Goal: Task Accomplishment & Management: Manage account settings

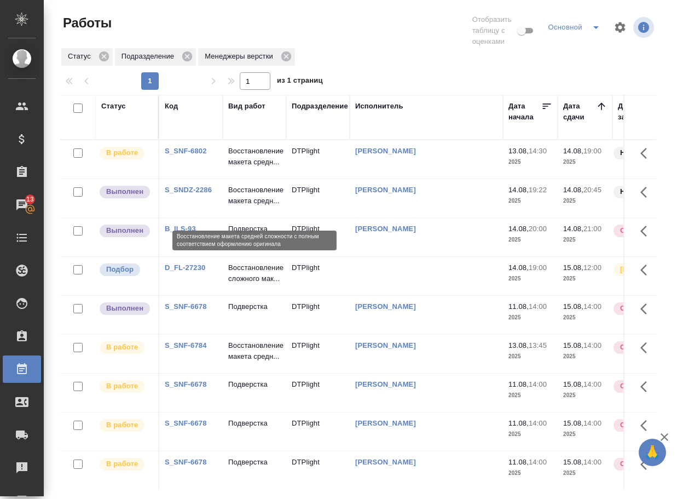
click at [253, 203] on p "Восстановление макета средн..." at bounding box center [254, 195] width 53 height 22
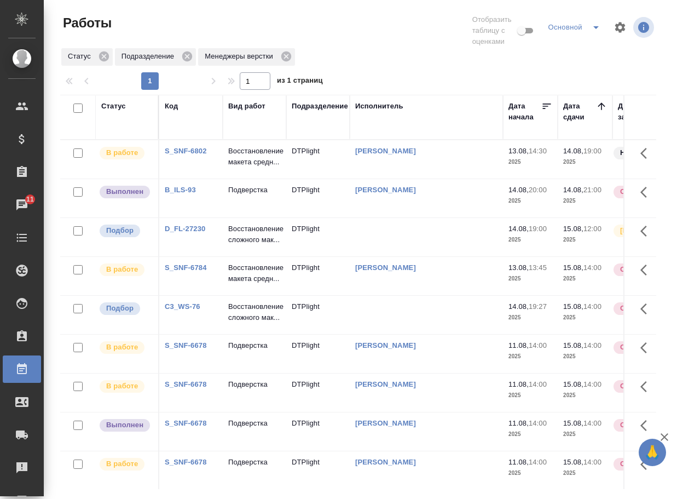
click at [246, 167] on p "Подверстка" at bounding box center [254, 157] width 53 height 22
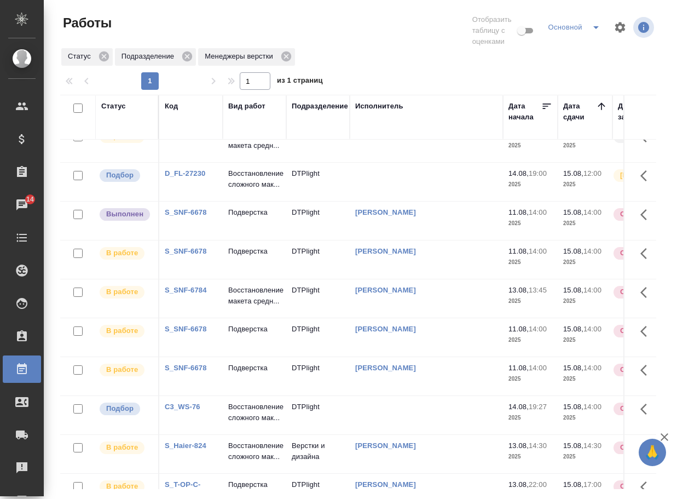
scroll to position [55, 0]
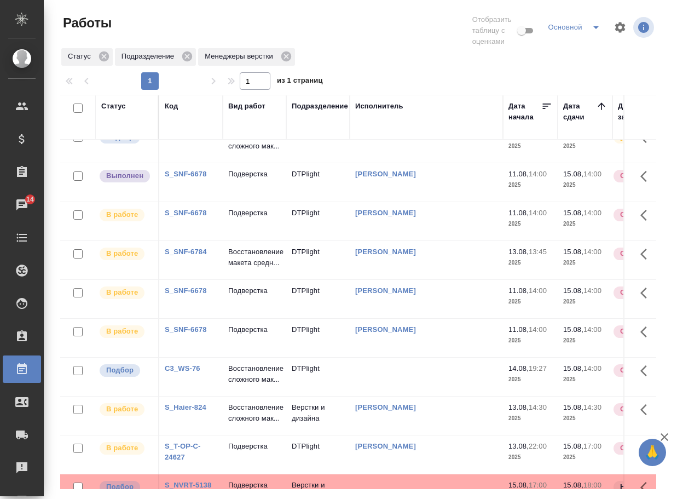
click at [184, 372] on link "C3_WS-76" at bounding box center [183, 368] width 36 height 8
click at [253, 385] on p "Восстановление сложного мак..." at bounding box center [254, 374] width 53 height 22
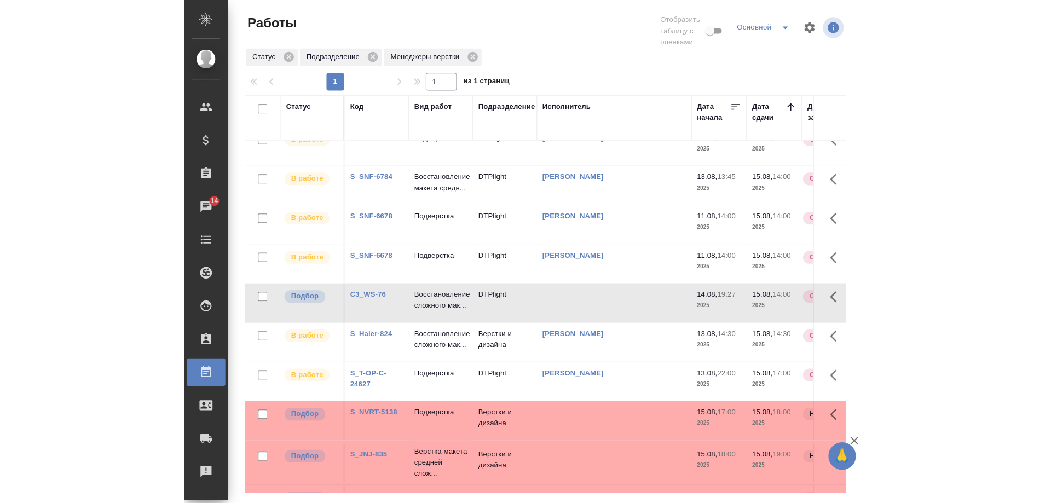
scroll to position [0, 0]
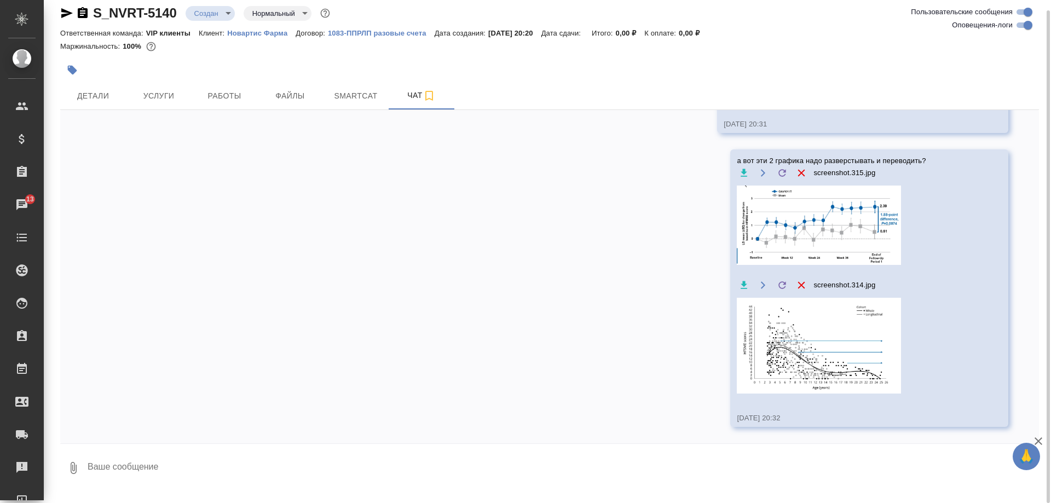
scroll to position [10, 0]
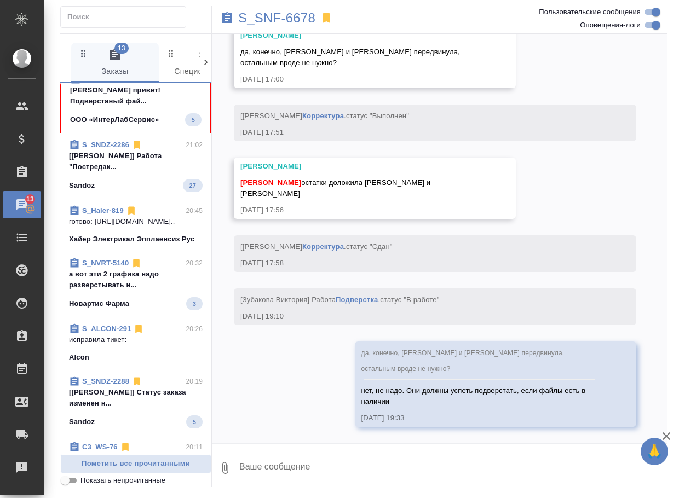
scroll to position [438, 0]
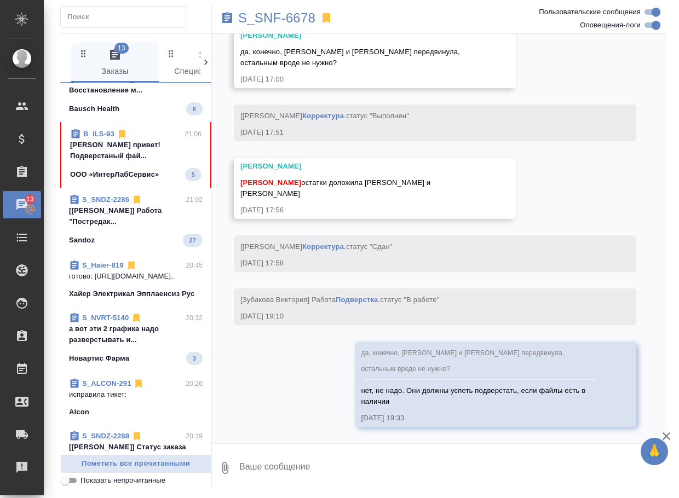
click at [144, 188] on div "B_ILS-93 21:06 Арсеньева Вера привет! Подверстаный фай... ООО «ИнтерЛабСервис» 5" at bounding box center [135, 155] width 151 height 66
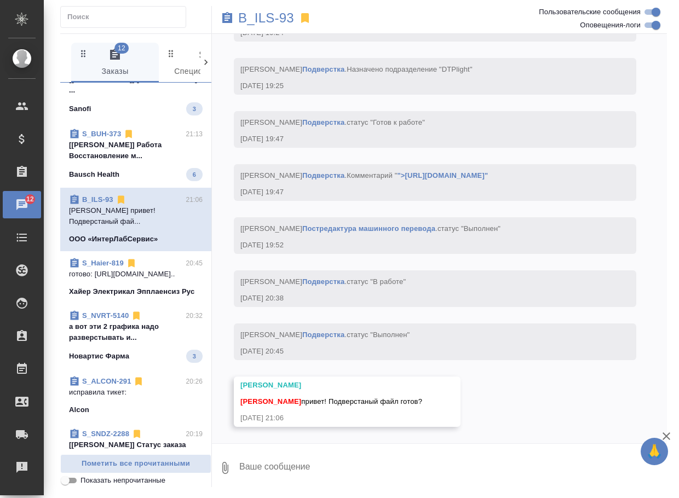
scroll to position [0, 0]
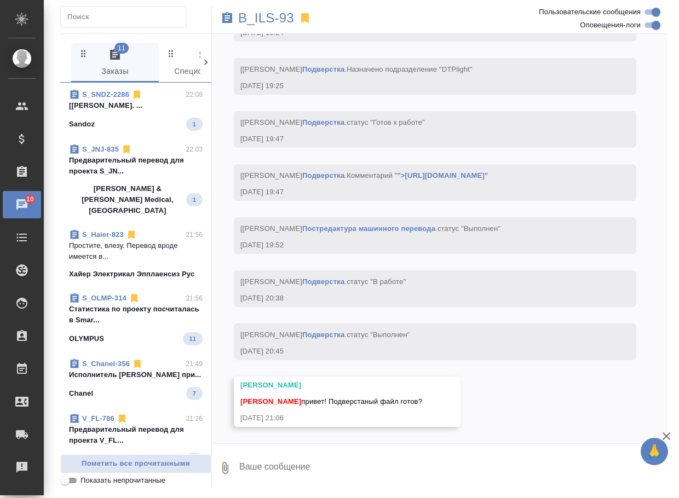
click at [269, 459] on textarea at bounding box center [452, 467] width 429 height 37
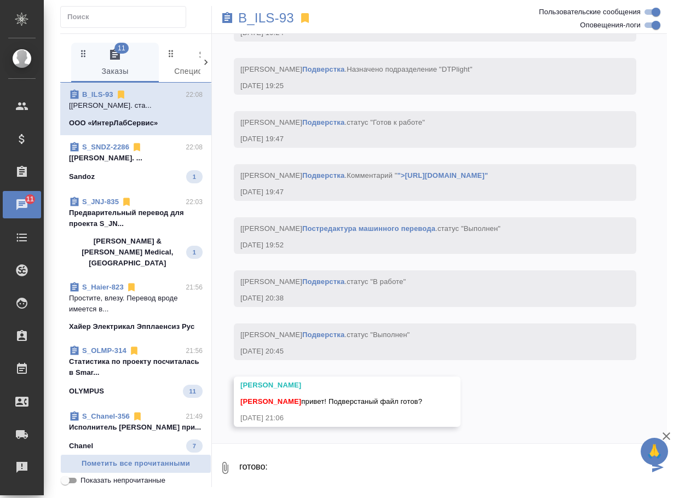
paste textarea "https://drive.awatera.com/apps/files/files/10104926?dir=/Shares/%D0%9E%D0%9E%D0…"
type textarea "готово: https://drive.awatera.com/apps/files/files/10104926?dir=/Shares/%D0%9E%…"
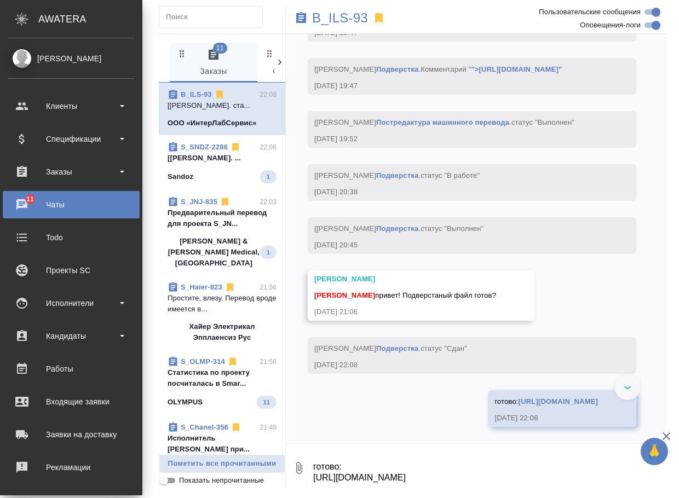
scroll to position [4007, 0]
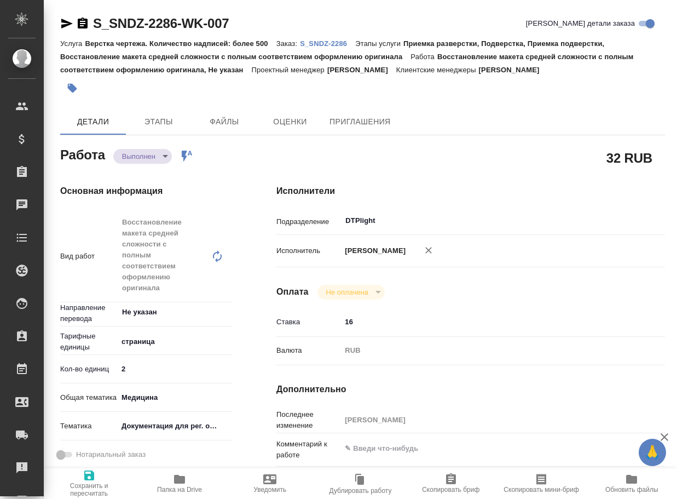
type textarea "x"
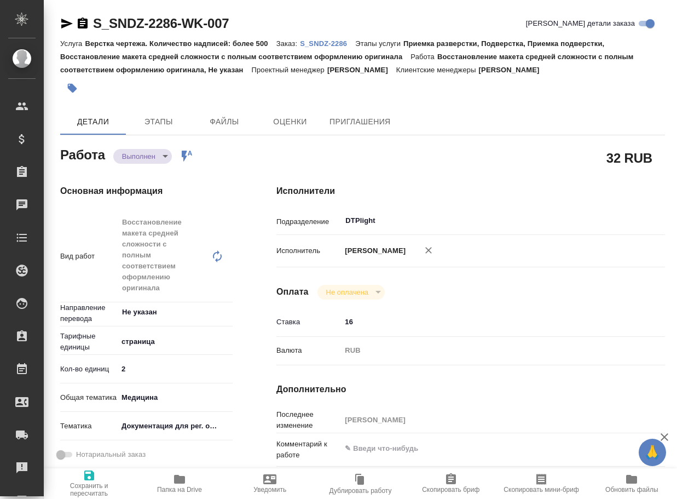
type textarea "x"
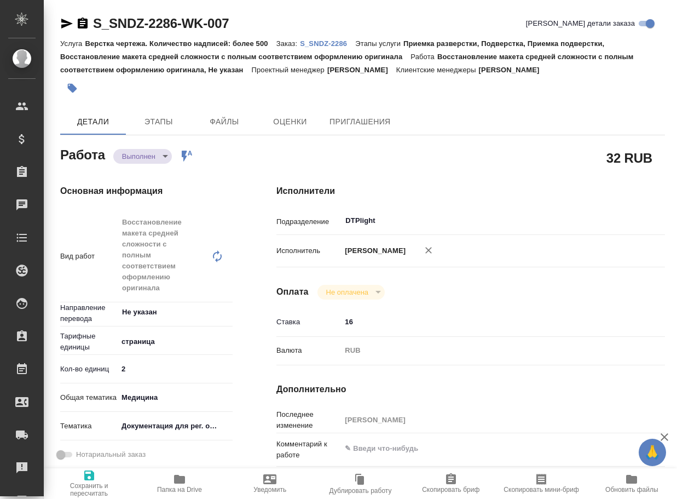
type textarea "x"
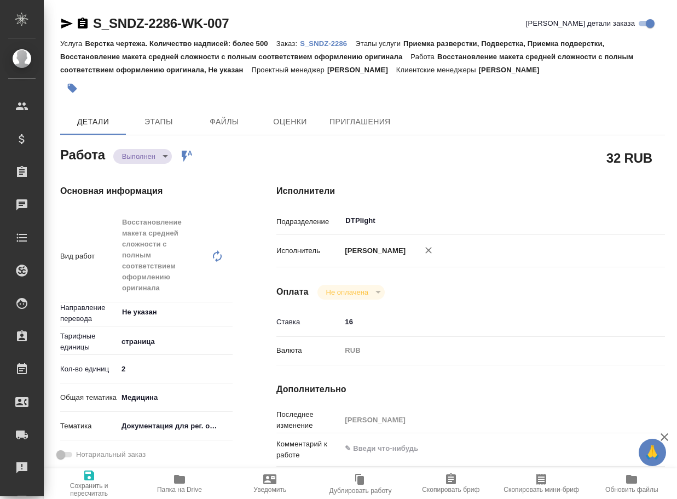
type textarea "x"
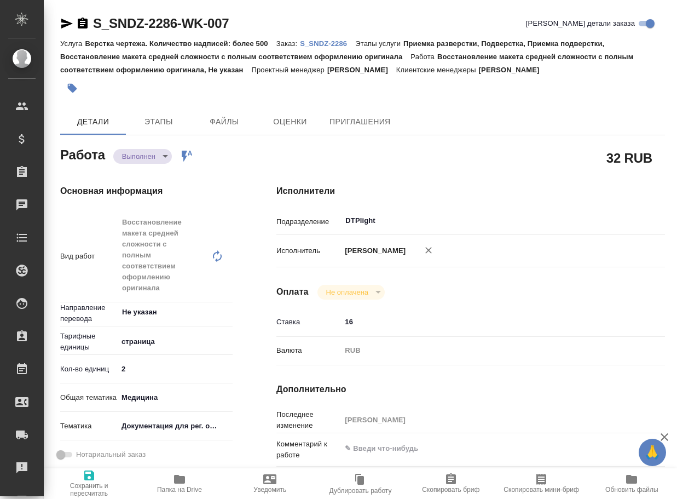
type textarea "x"
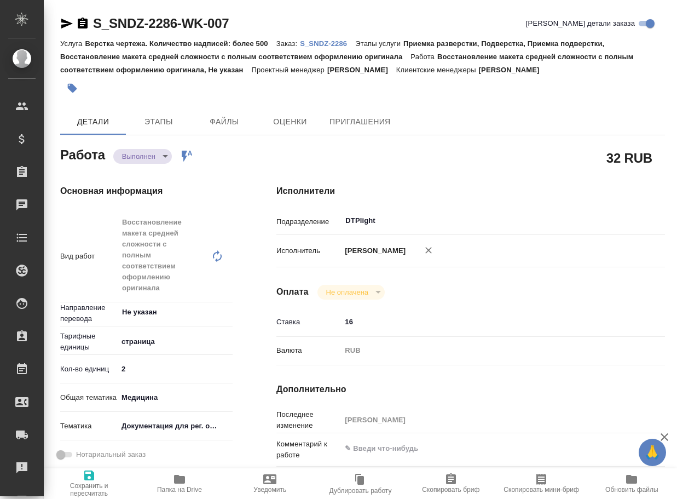
type textarea "x"
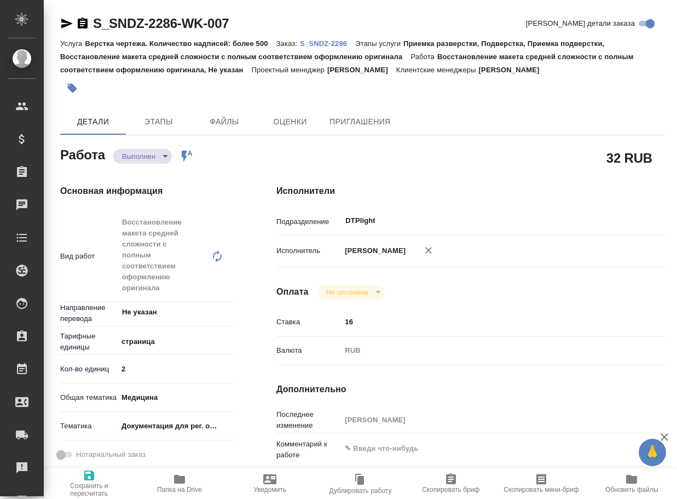
click at [175, 479] on icon "button" at bounding box center [179, 478] width 11 height 9
type textarea "x"
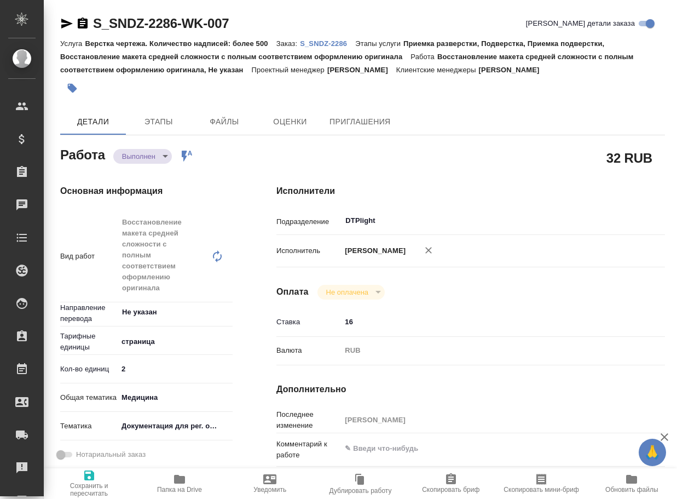
type textarea "x"
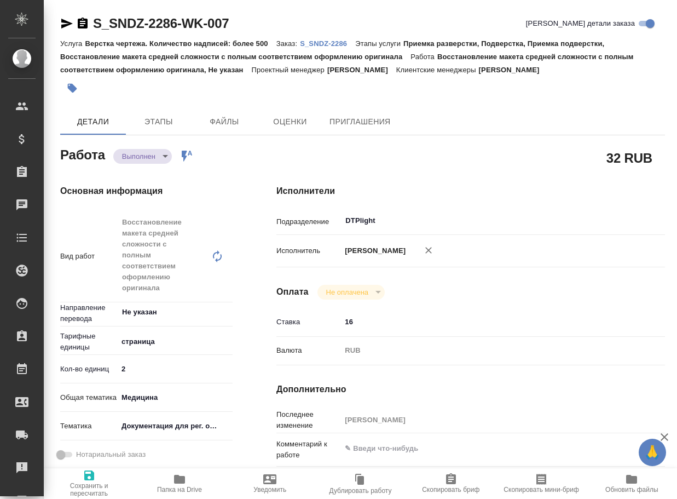
type textarea "x"
click at [143, 158] on body "🙏 .cls-1 fill:#fff; AWATERA Arsenyeva Vera Клиенты Спецификации Заказы 12 Чаты …" at bounding box center [338, 249] width 677 height 499
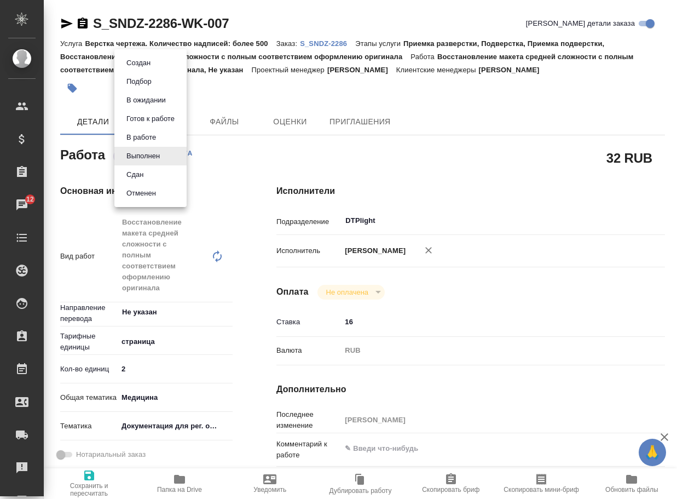
click at [149, 171] on li "Сдан" at bounding box center [150, 174] width 72 height 19
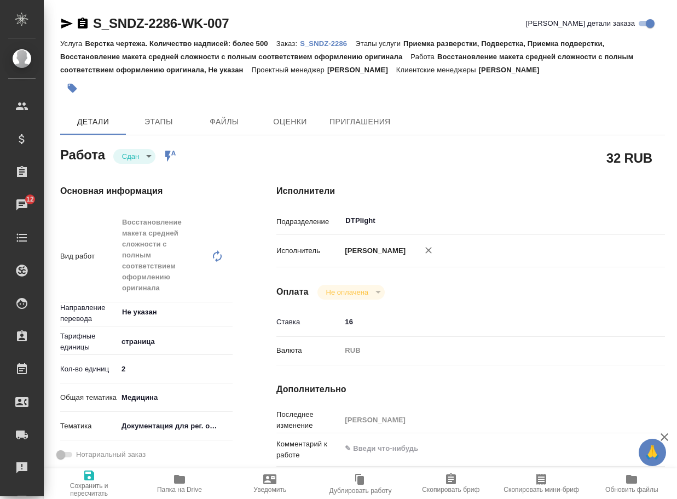
type textarea "x"
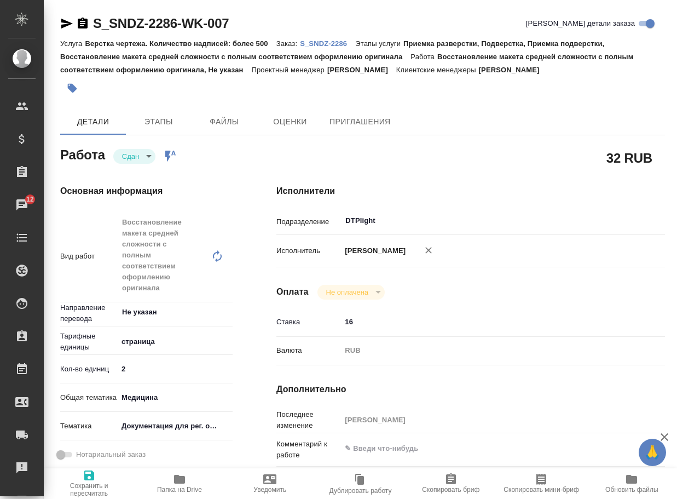
type textarea "x"
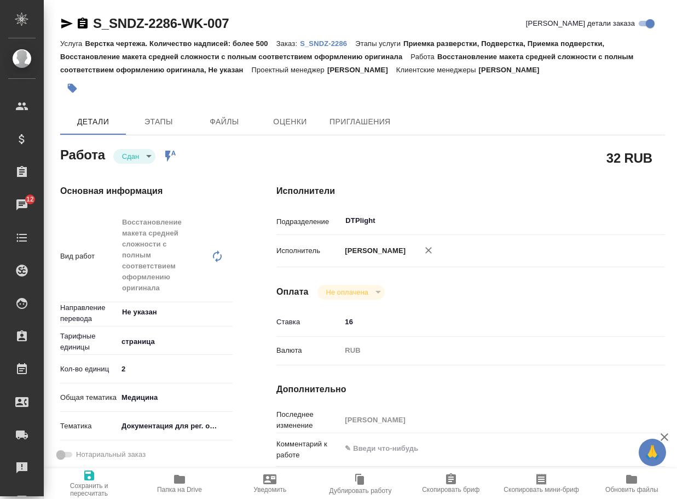
type textarea "x"
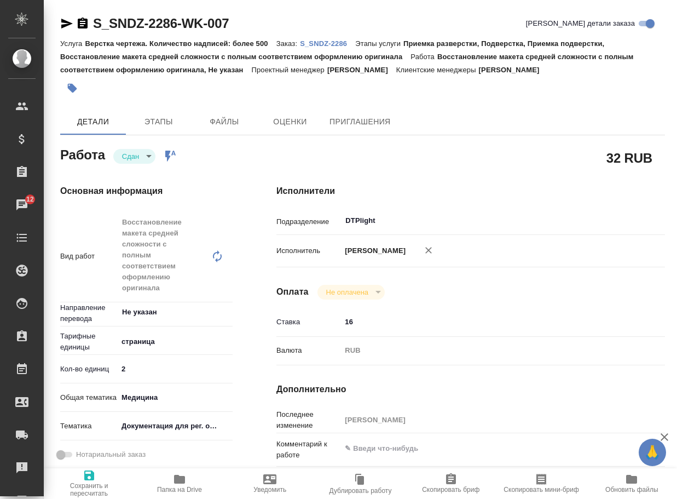
click at [343, 36] on div "S_SNDZ-2286-WK-007 Кратко детали заказа" at bounding box center [362, 26] width 605 height 22
click at [345, 42] on p "S_SNDZ-2286" at bounding box center [327, 43] width 55 height 8
type textarea "x"
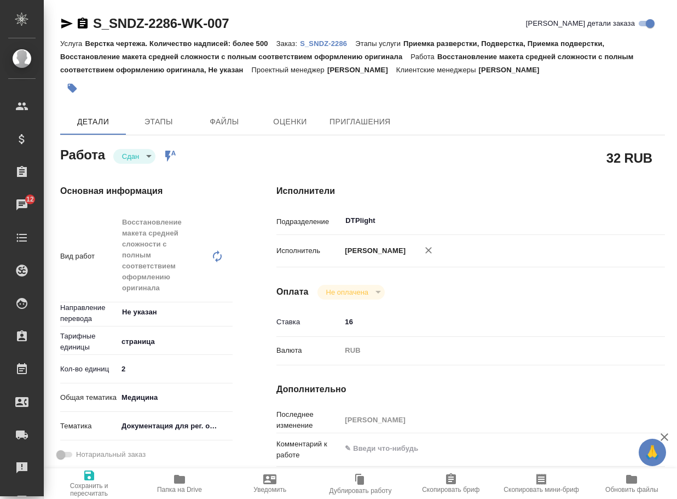
type textarea "x"
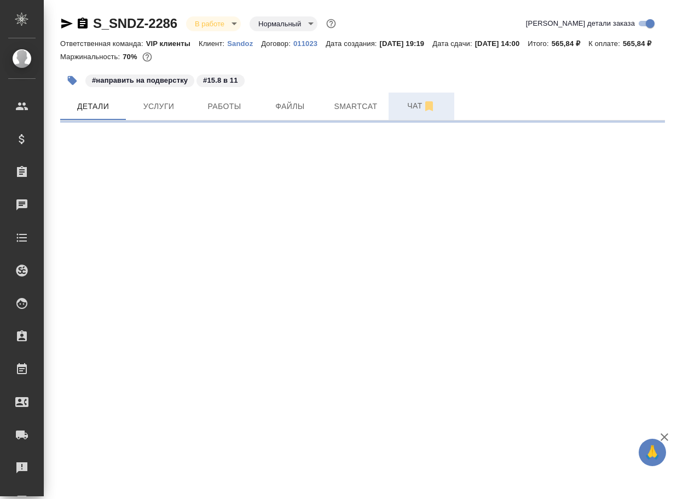
click at [413, 113] on span "Чат" at bounding box center [421, 106] width 53 height 14
select select "RU"
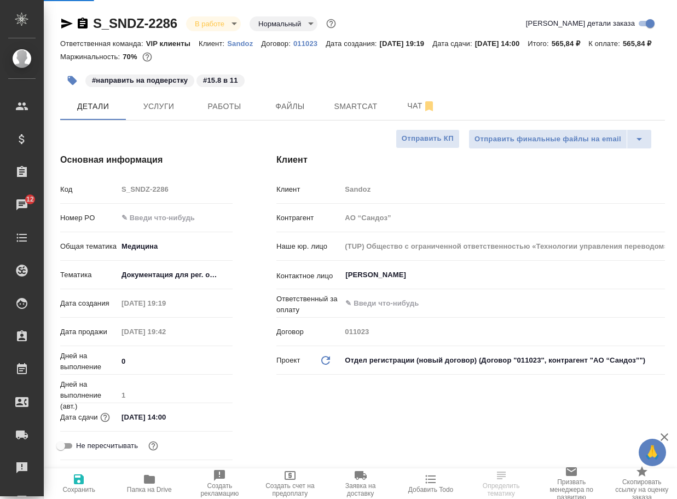
type textarea "x"
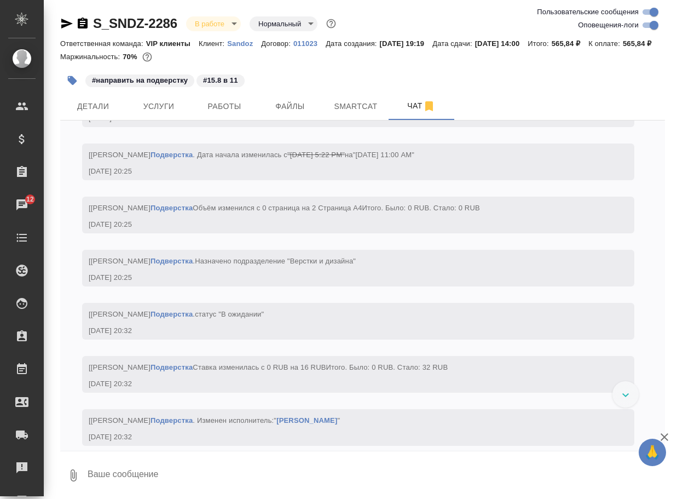
click at [229, 476] on textarea at bounding box center [375, 474] width 578 height 37
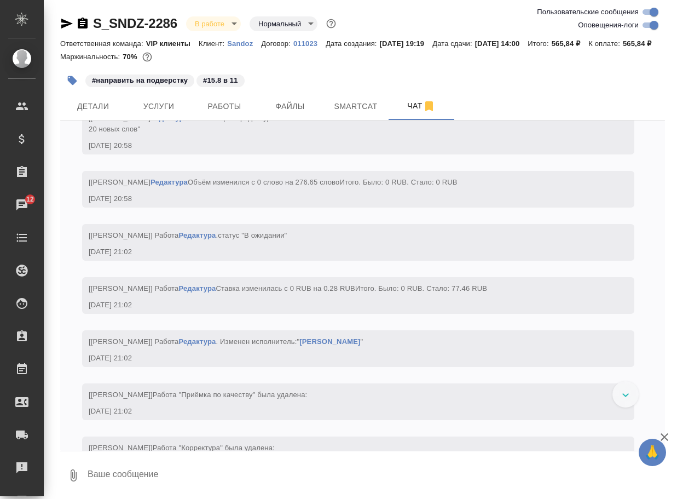
paste textarea "https://drive.awatera.com/apps/files/files/10110173?dir=/Shares/Sandoz/Orders/S…"
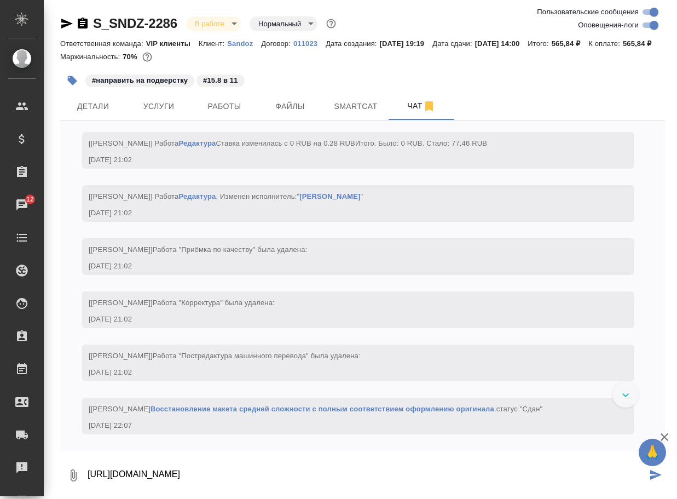
type textarea "https://drive.awatera.com/apps/files/files/10110173?dir=/Shares/Sandoz/Orders/S…"
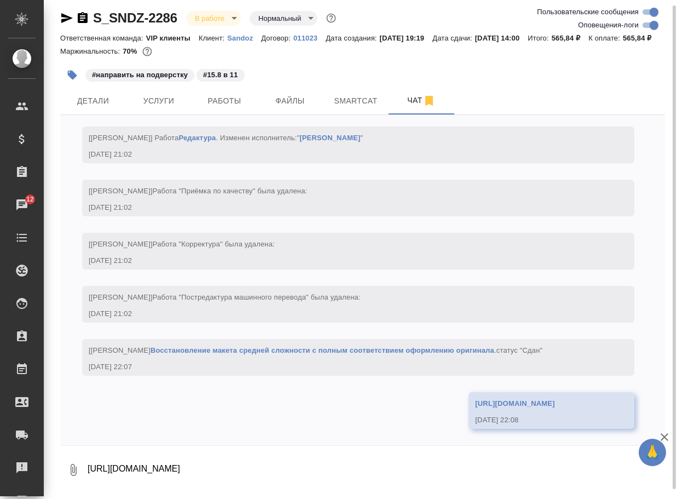
scroll to position [3237, 0]
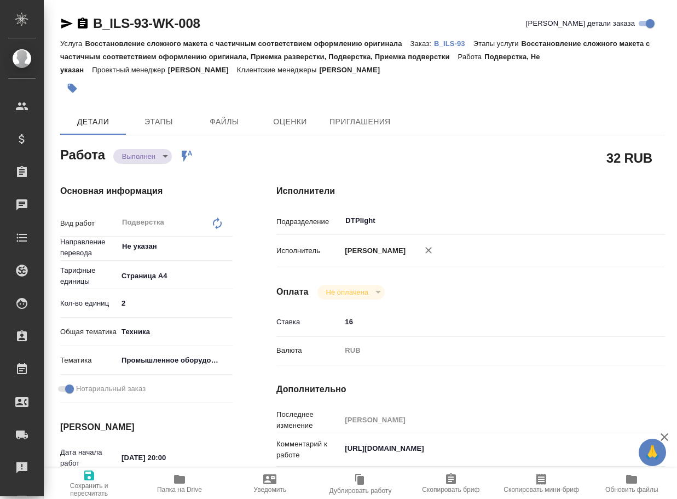
type textarea "x"
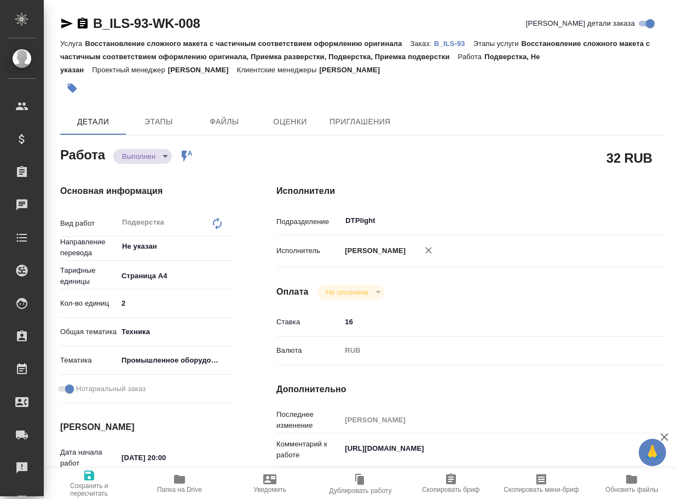
type textarea "x"
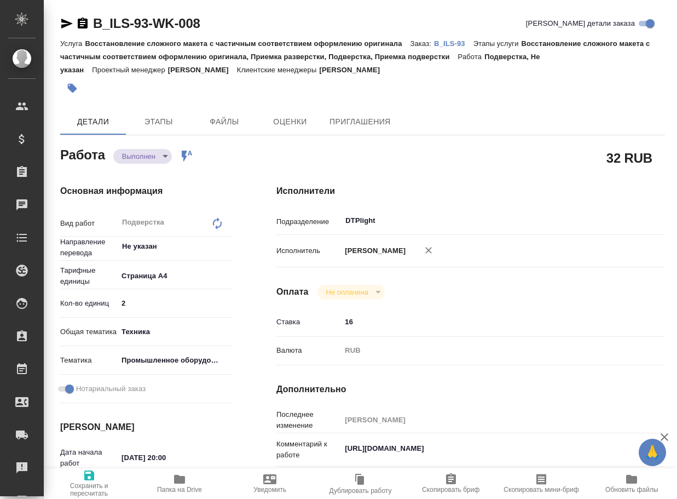
type textarea "x"
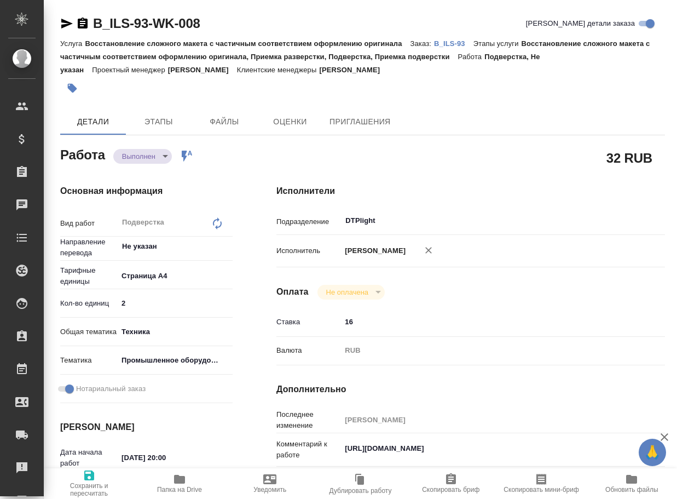
type textarea "x"
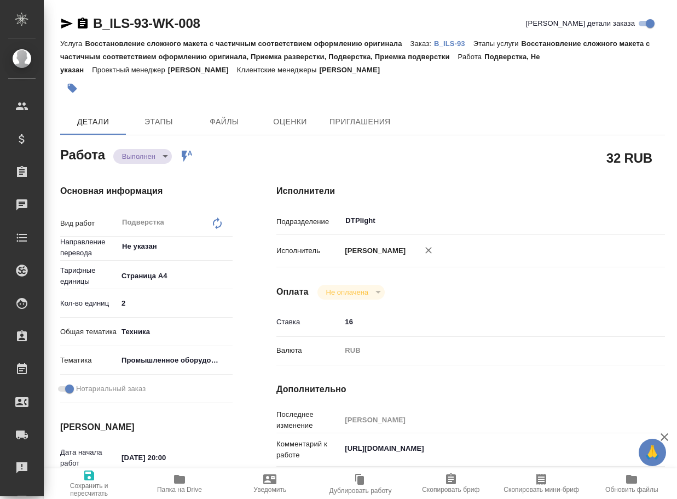
type textarea "x"
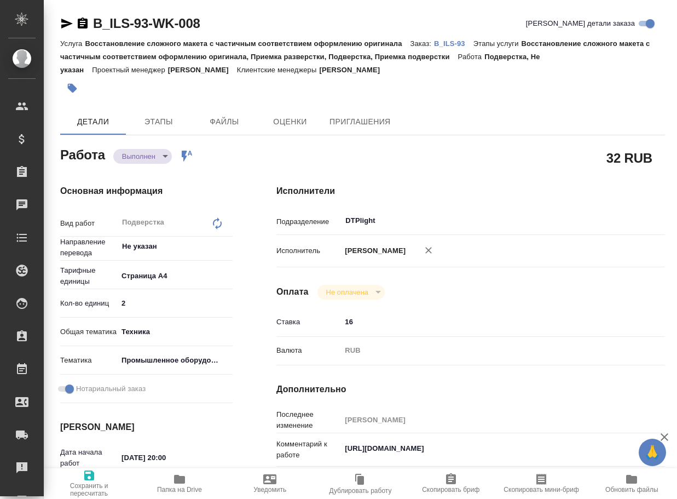
type textarea "x"
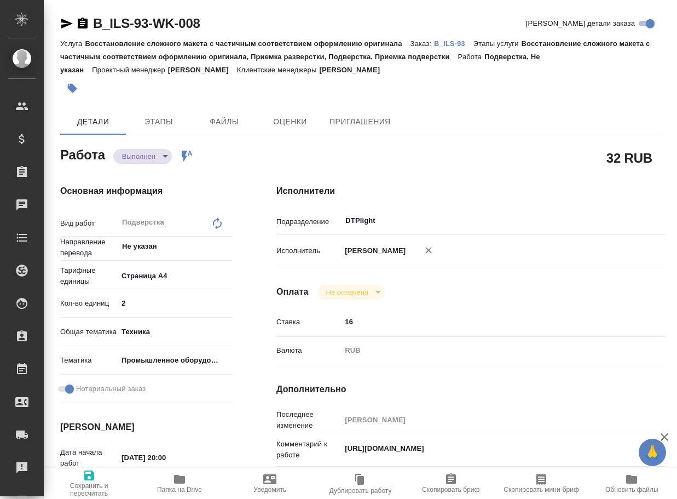
type textarea "x"
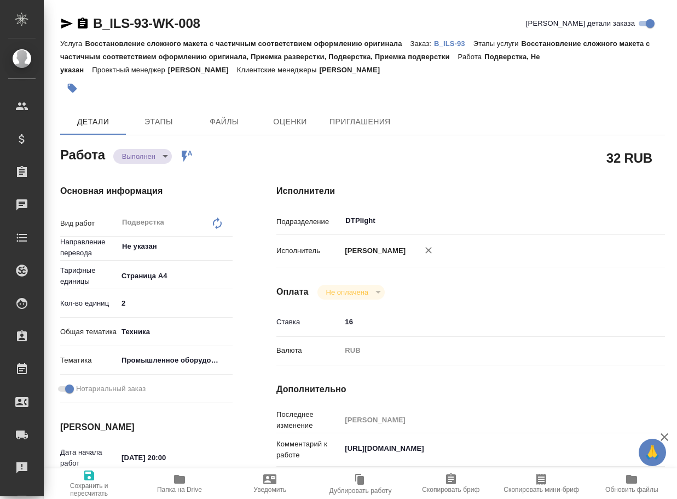
type textarea "x"
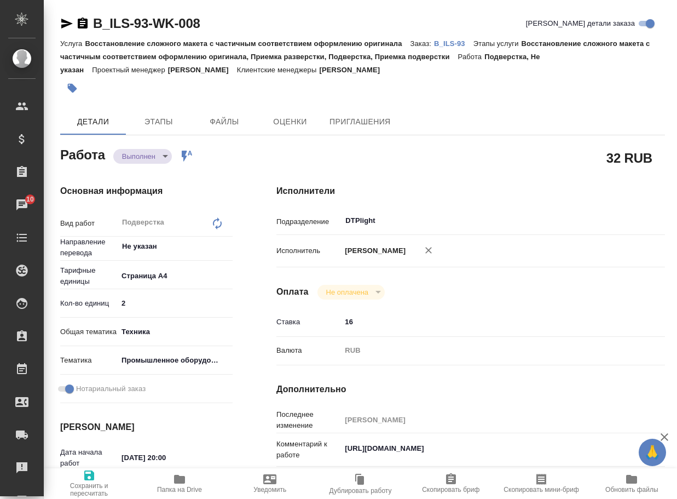
click at [172, 474] on span "Папка на Drive" at bounding box center [179, 482] width 77 height 21
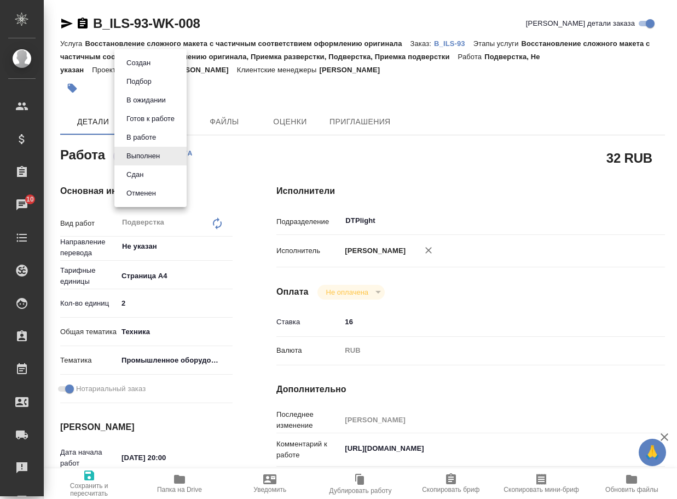
click at [149, 152] on body "🙏 .cls-1 fill:#fff; AWATERA Arsenyeva Vera Клиенты Спецификации Заказы 10 Чаты …" at bounding box center [338, 249] width 677 height 499
click at [146, 69] on button "Сдан" at bounding box center [138, 63] width 31 height 12
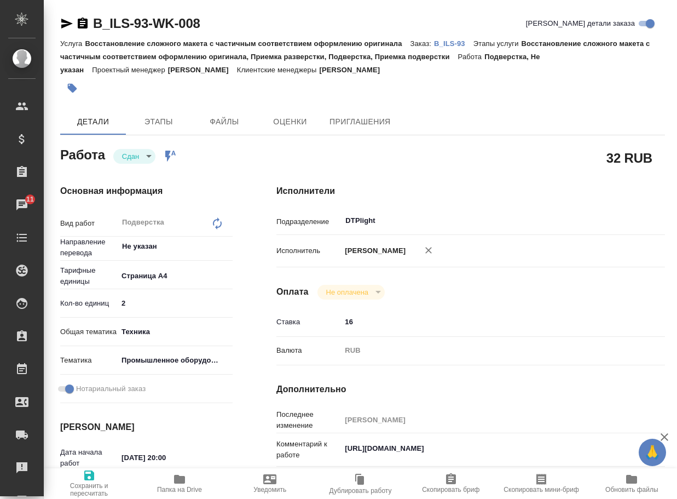
type textarea "x"
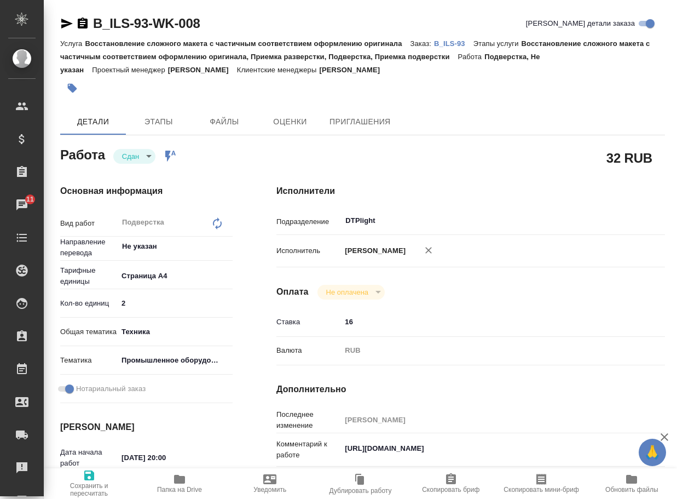
type textarea "x"
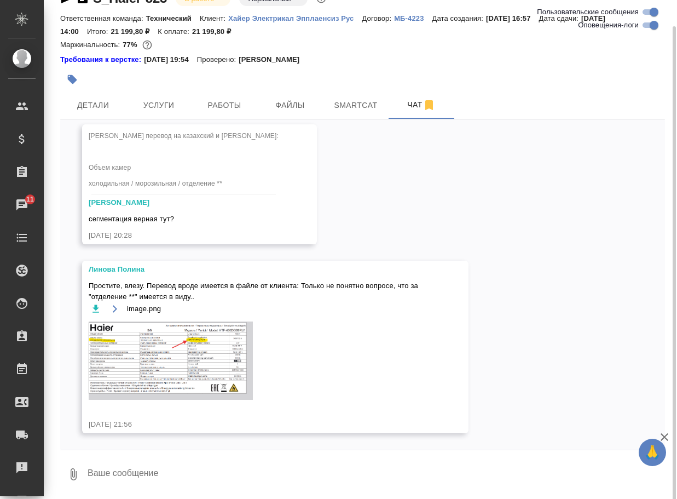
scroll to position [26, 0]
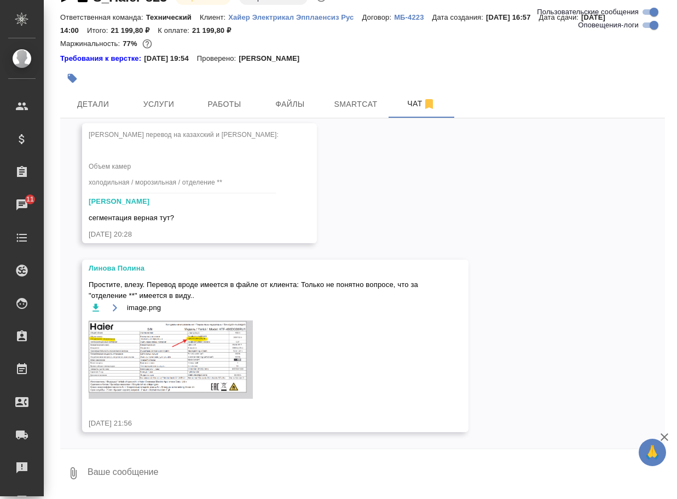
click at [154, 477] on textarea at bounding box center [375, 472] width 578 height 37
type textarea "уже перевел"
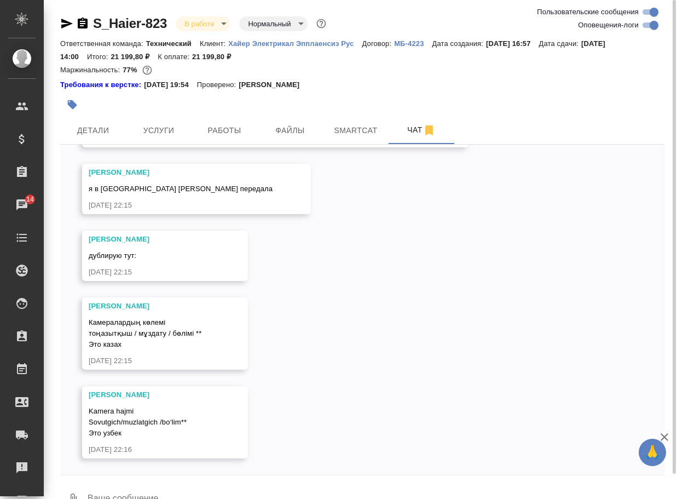
scroll to position [5392, 0]
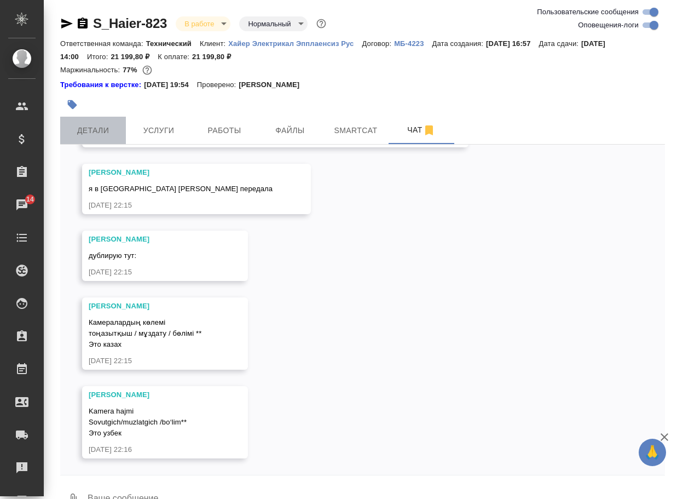
click at [96, 128] on span "Детали" at bounding box center [93, 131] width 53 height 14
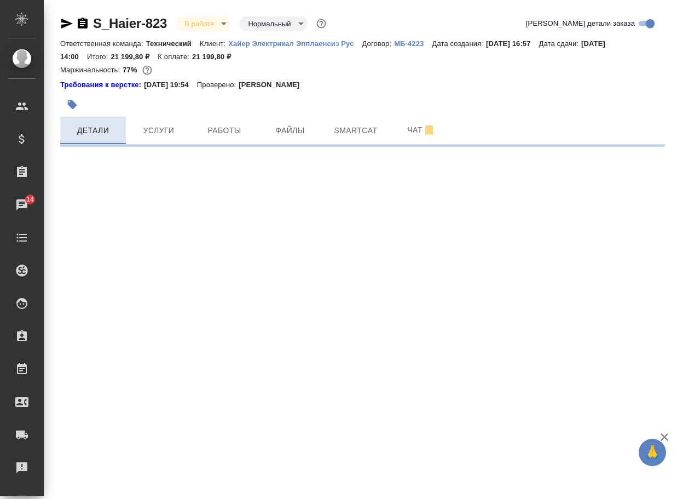
select select "RU"
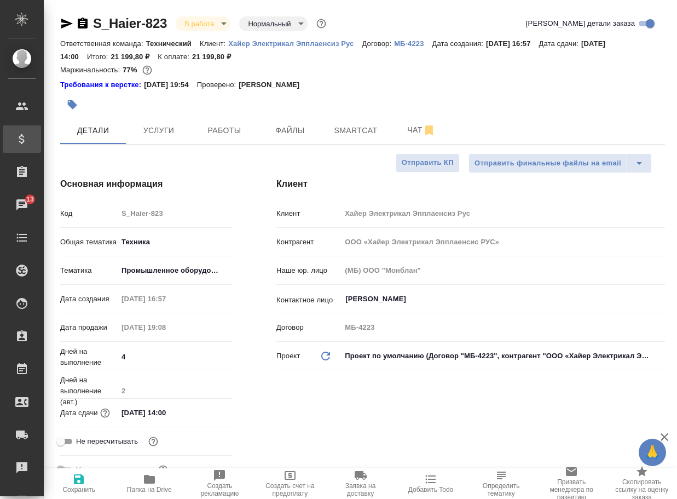
type textarea "x"
drag, startPoint x: 154, startPoint y: 483, endPoint x: 162, endPoint y: 475, distance: 10.8
click at [154, 483] on icon "button" at bounding box center [149, 478] width 11 height 9
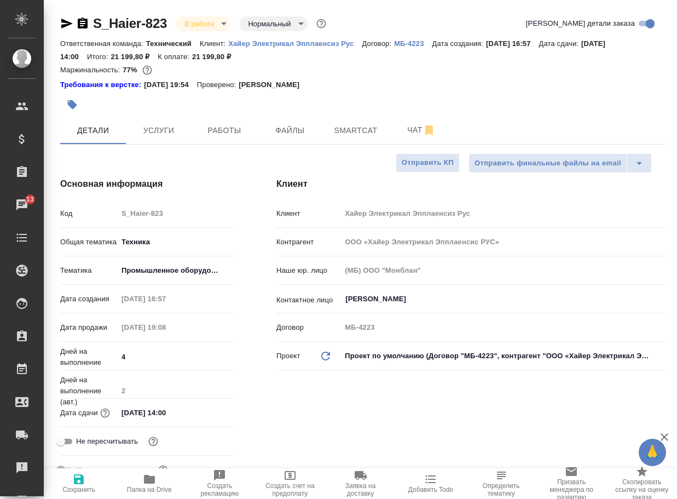
type textarea "x"
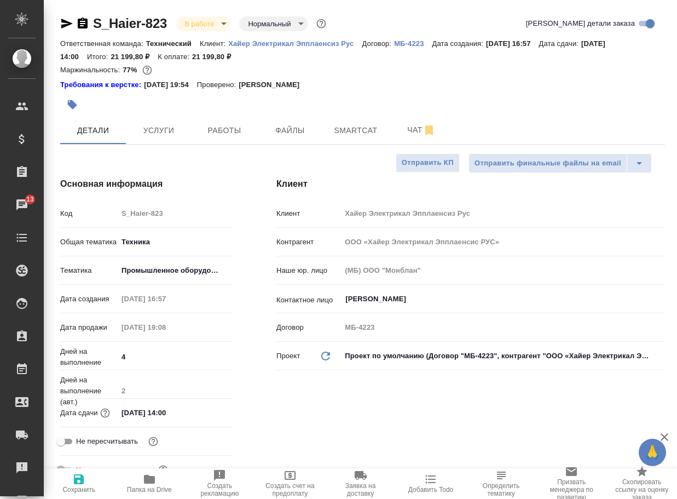
type textarea "x"
click at [413, 134] on span "Чат" at bounding box center [421, 130] width 53 height 14
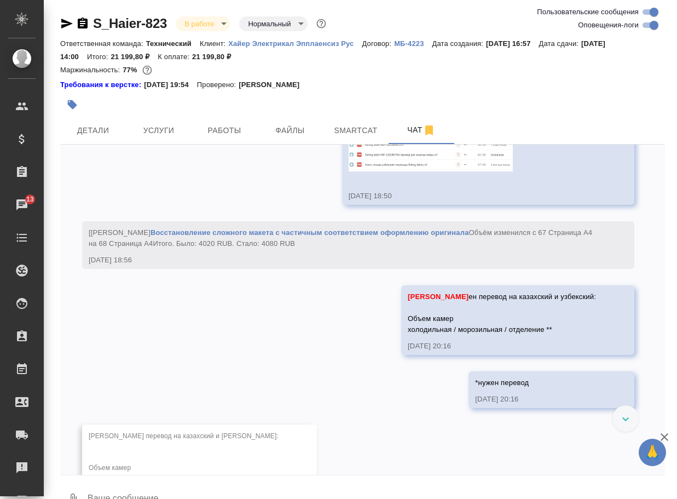
click at [170, 491] on textarea at bounding box center [375, 499] width 578 height 37
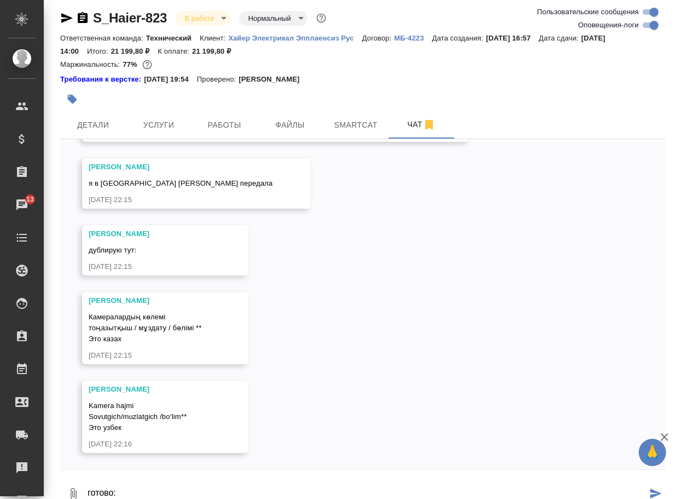
scroll to position [16, 0]
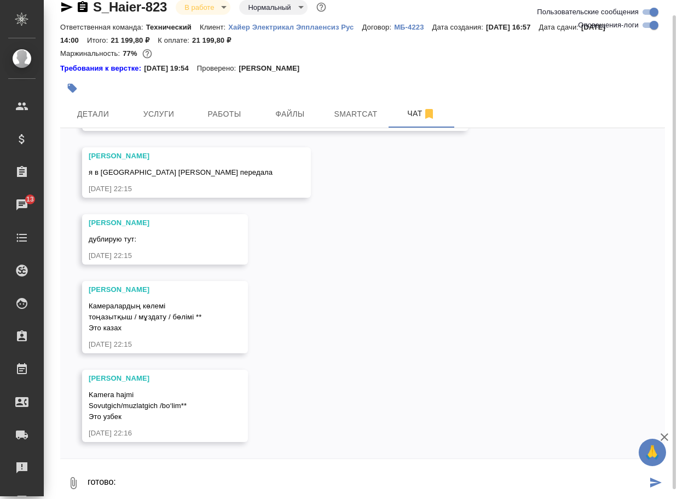
paste textarea "[URL][DOMAIN_NAME]"
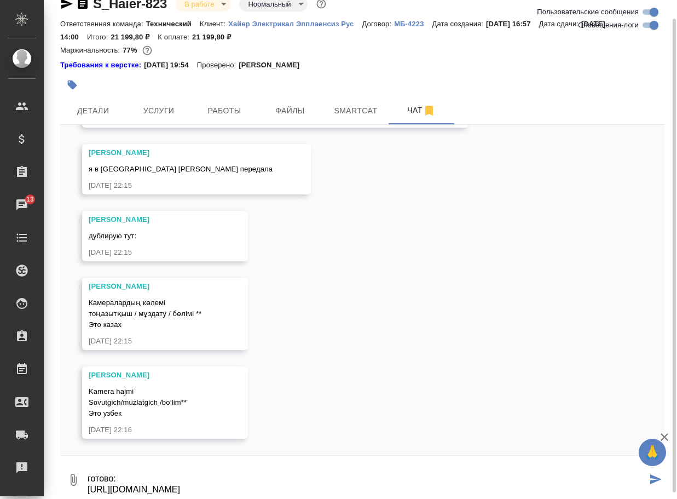
type textarea "готово: [URL][DOMAIN_NAME]"
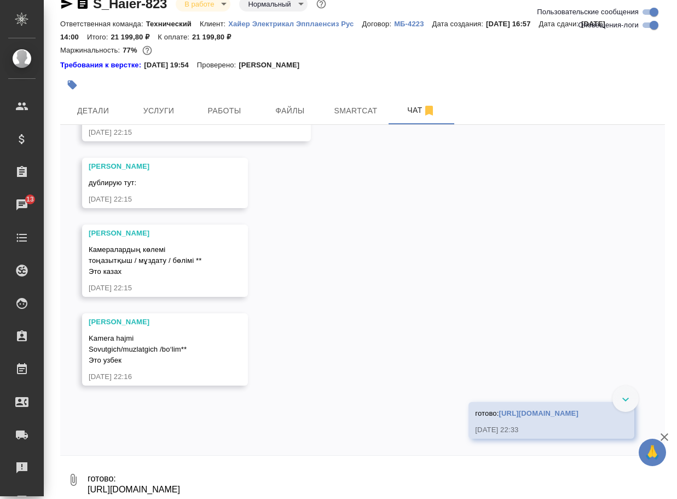
scroll to position [5522, 0]
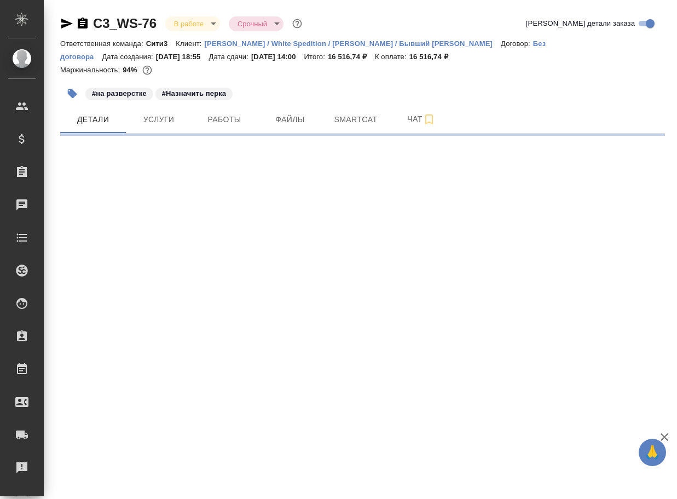
select select "RU"
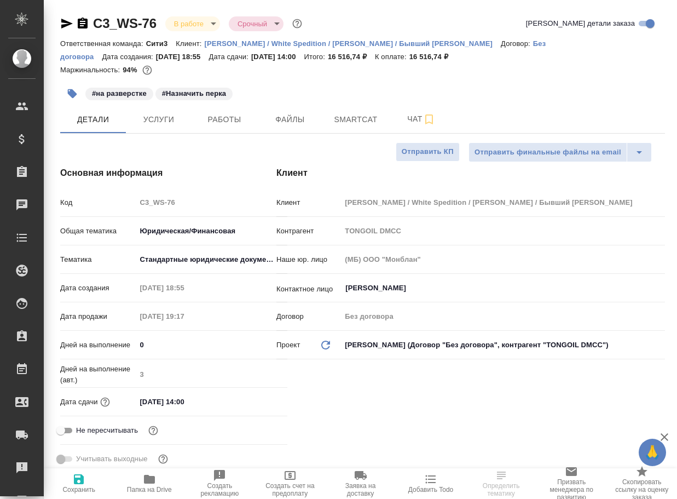
type textarea "x"
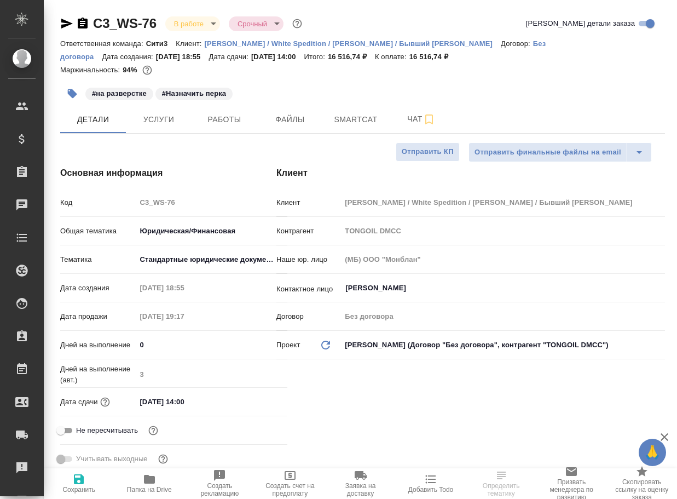
type textarea "x"
click at [152, 479] on icon "button" at bounding box center [149, 478] width 11 height 9
type textarea "x"
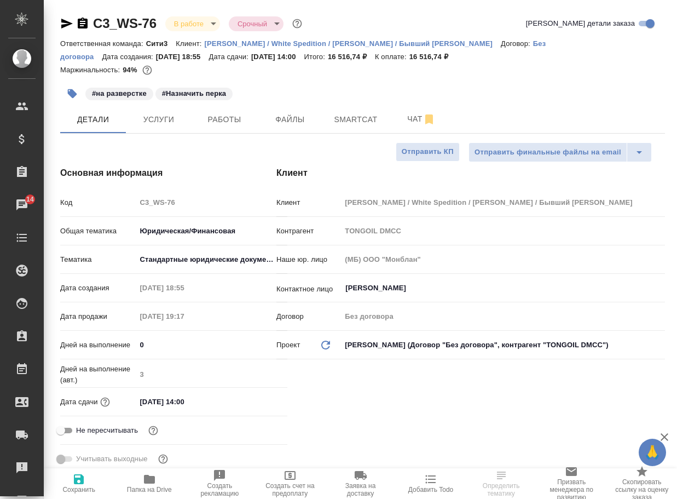
select select "RU"
type textarea "x"
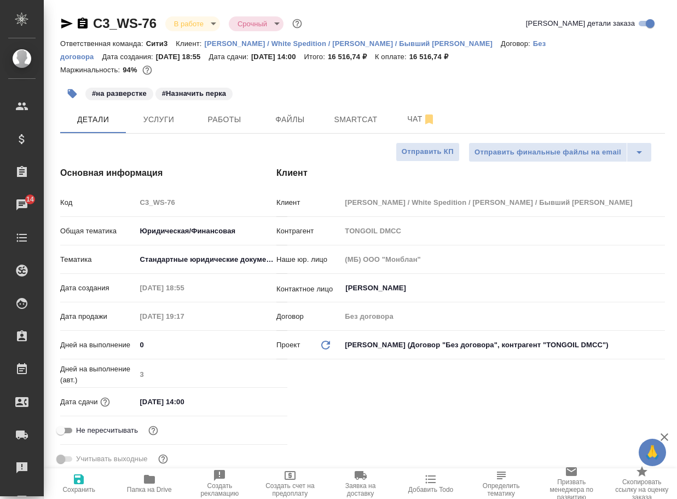
type textarea "x"
drag, startPoint x: 162, startPoint y: 28, endPoint x: 95, endPoint y: 19, distance: 67.4
click at [95, 19] on div "C3_WS-76 В работе inProgress Срочный urgent" at bounding box center [182, 24] width 244 height 18
type textarea "x"
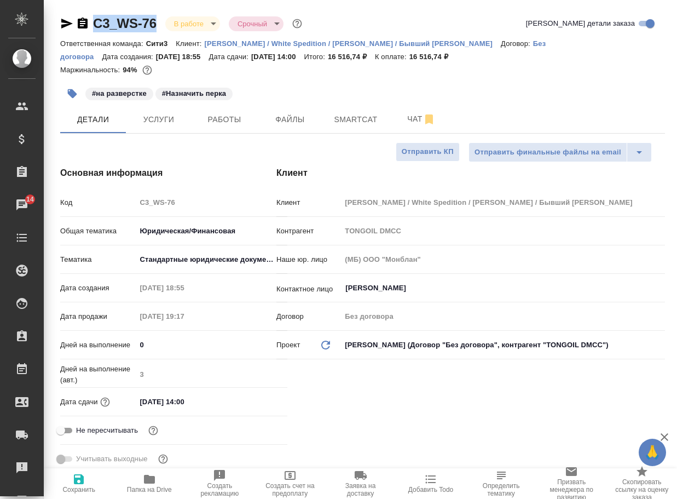
type textarea "x"
copy link "C3_WS-76"
type textarea "x"
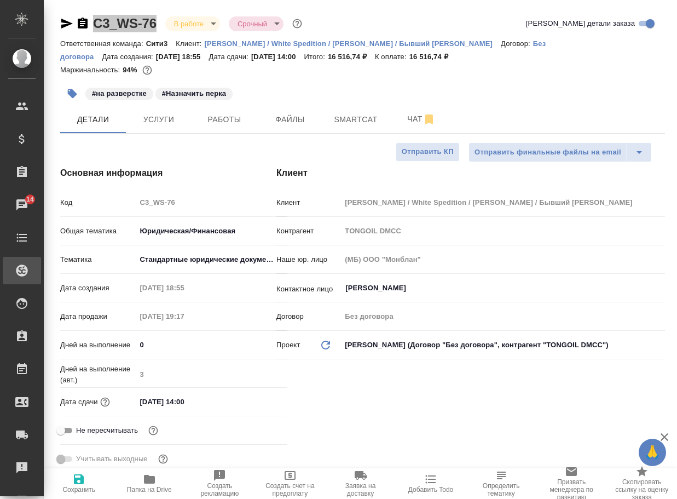
type textarea "x"
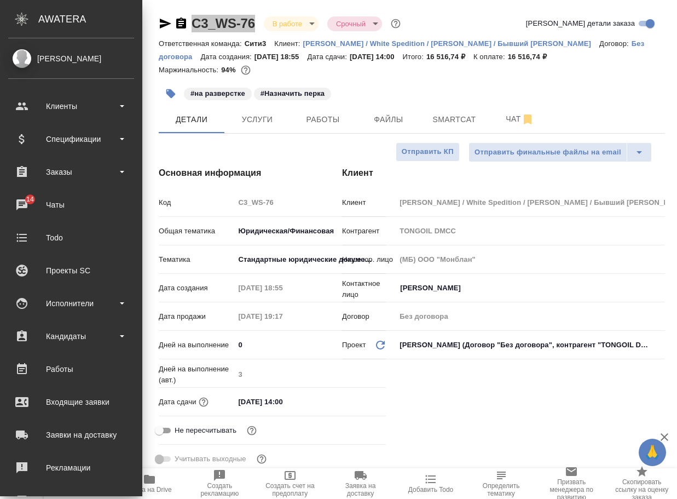
type textarea "x"
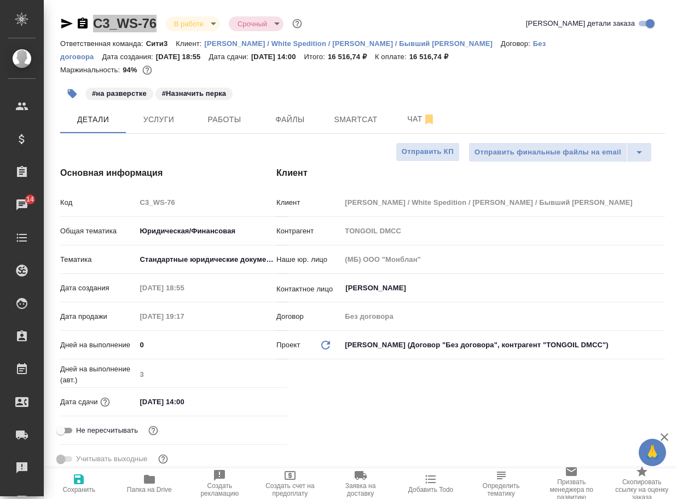
type textarea "x"
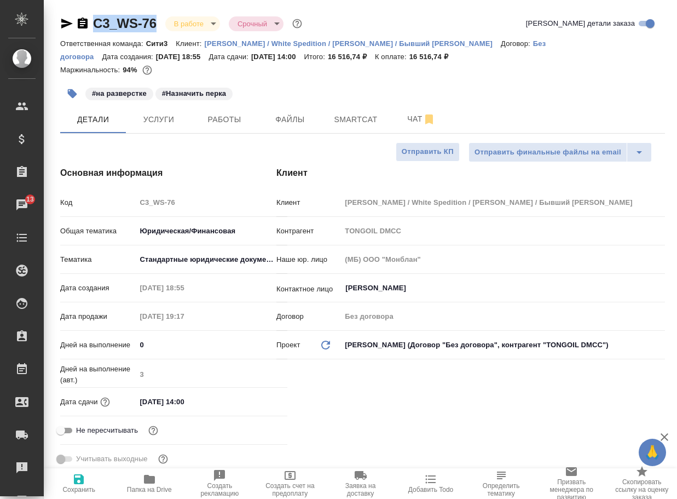
type textarea "x"
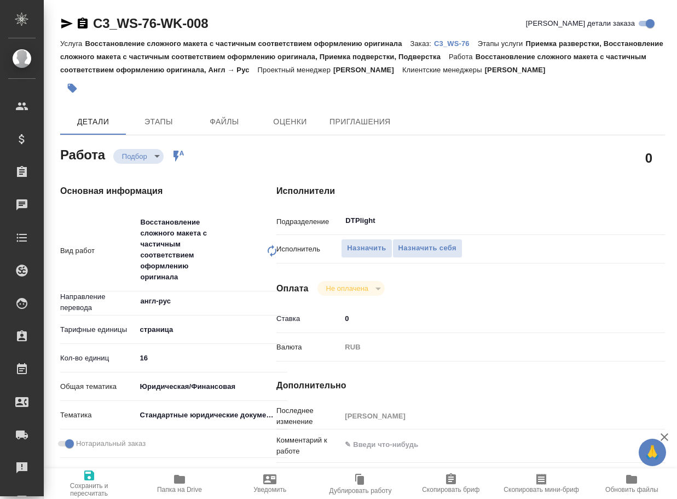
type textarea "x"
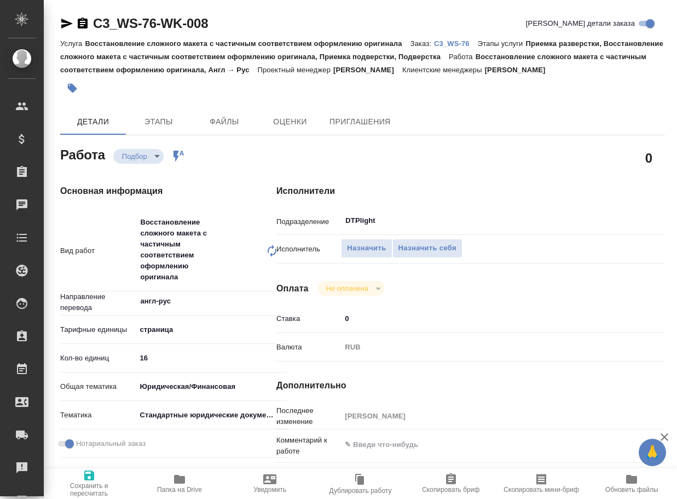
type textarea "x"
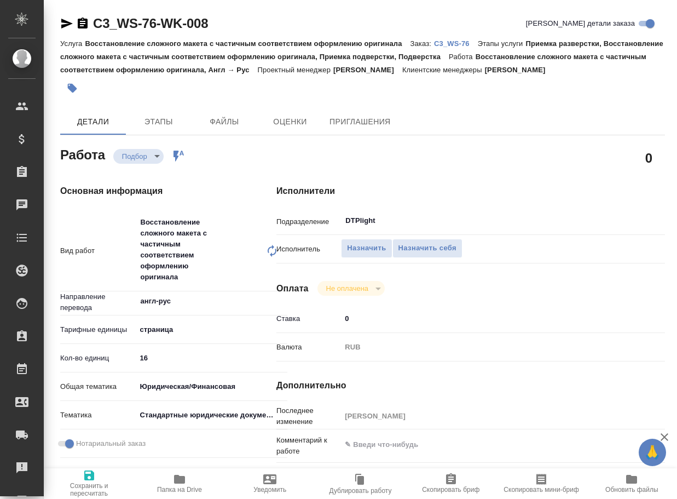
type textarea "x"
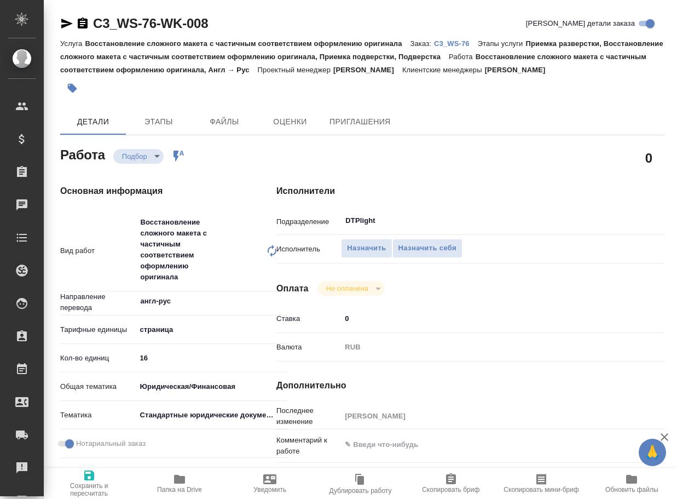
type textarea "x"
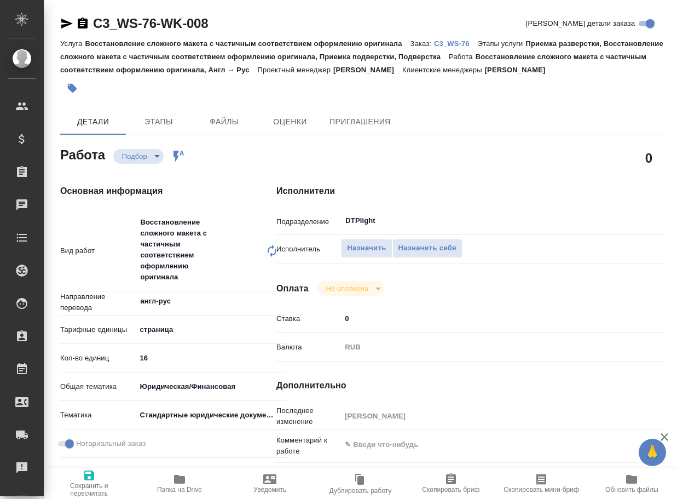
type textarea "x"
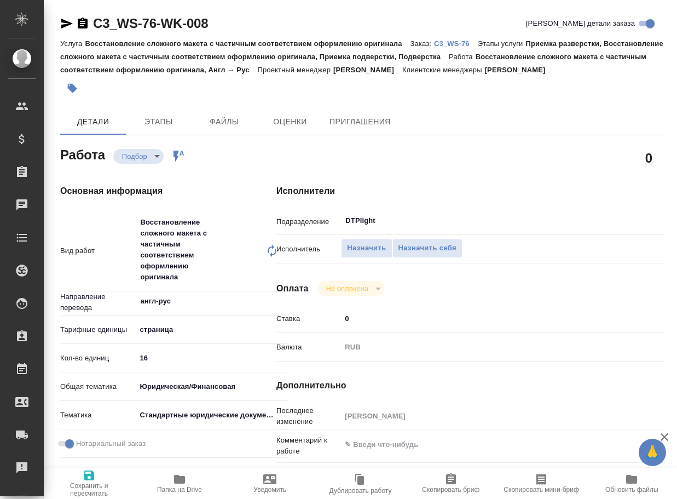
type textarea "x"
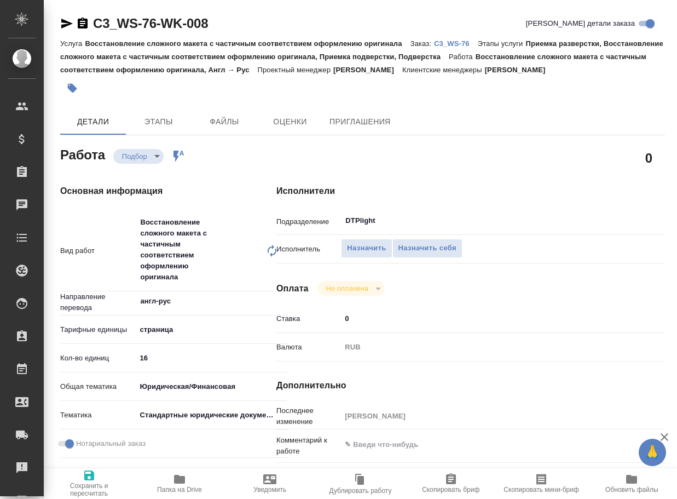
type textarea "x"
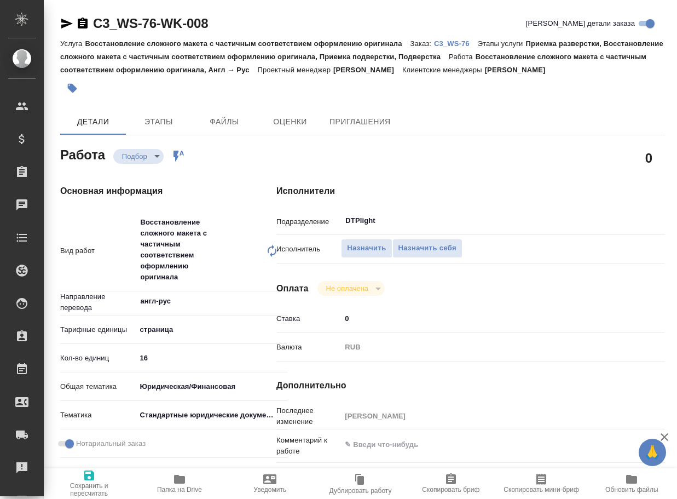
type textarea "x"
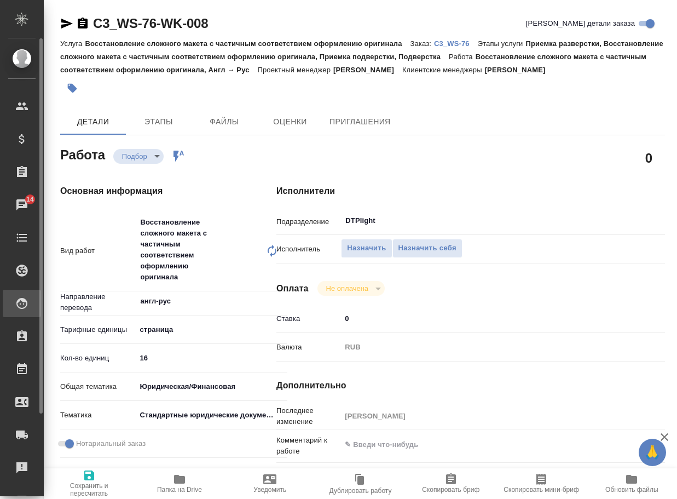
type textarea "x"
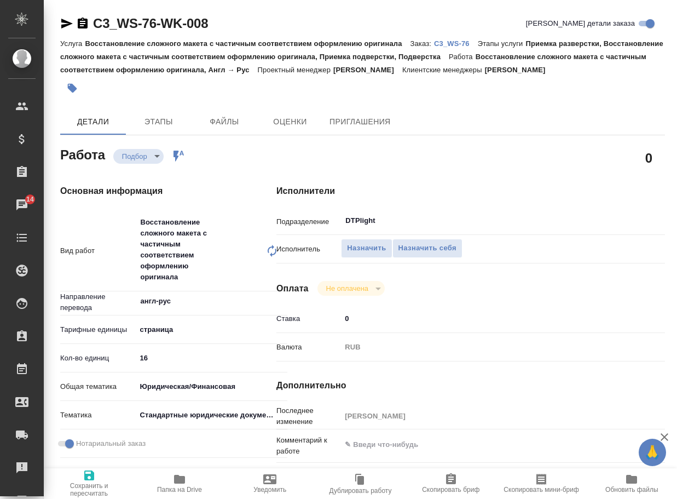
type textarea "x"
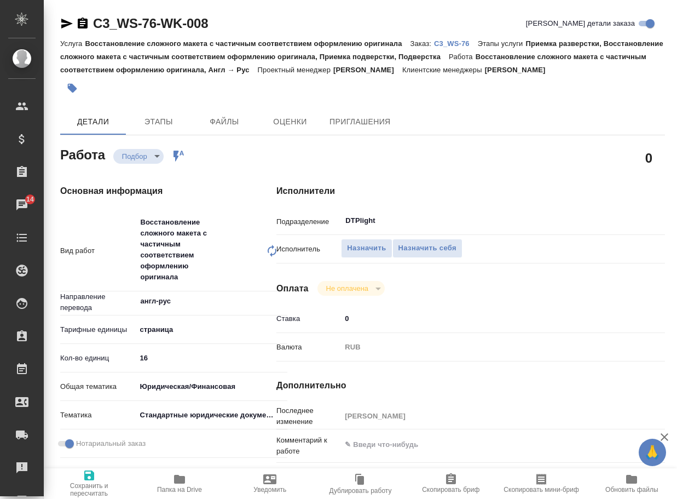
type textarea "x"
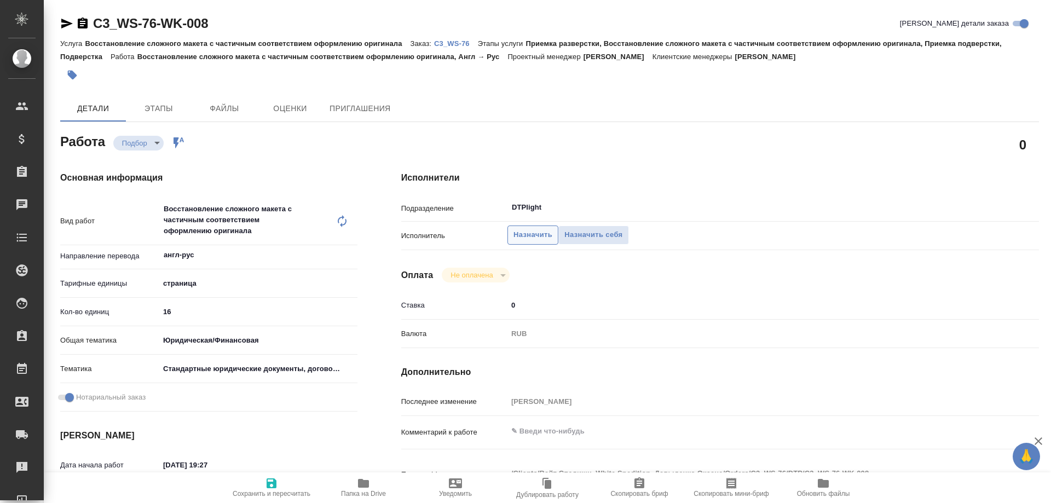
click at [529, 240] on span "Назначить" at bounding box center [532, 235] width 39 height 13
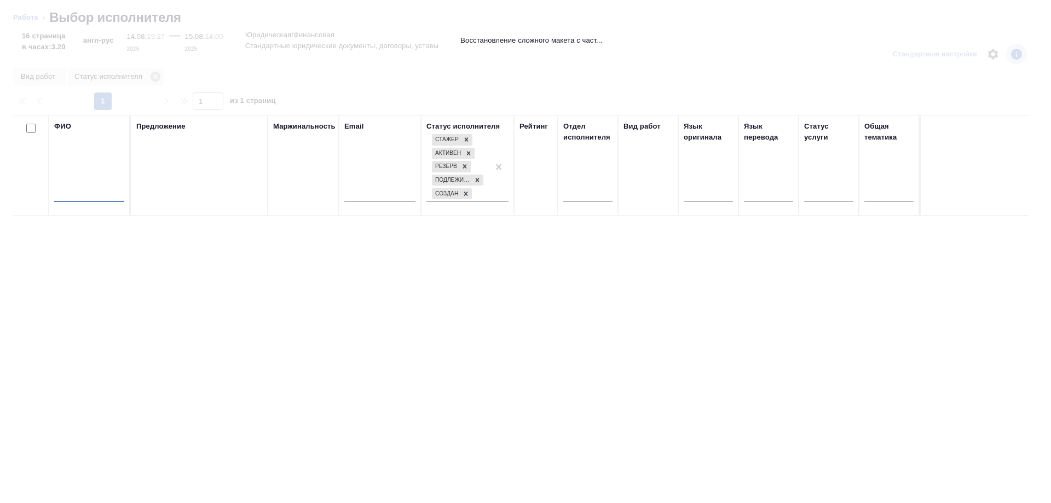
click at [103, 190] on input "text" at bounding box center [89, 195] width 70 height 14
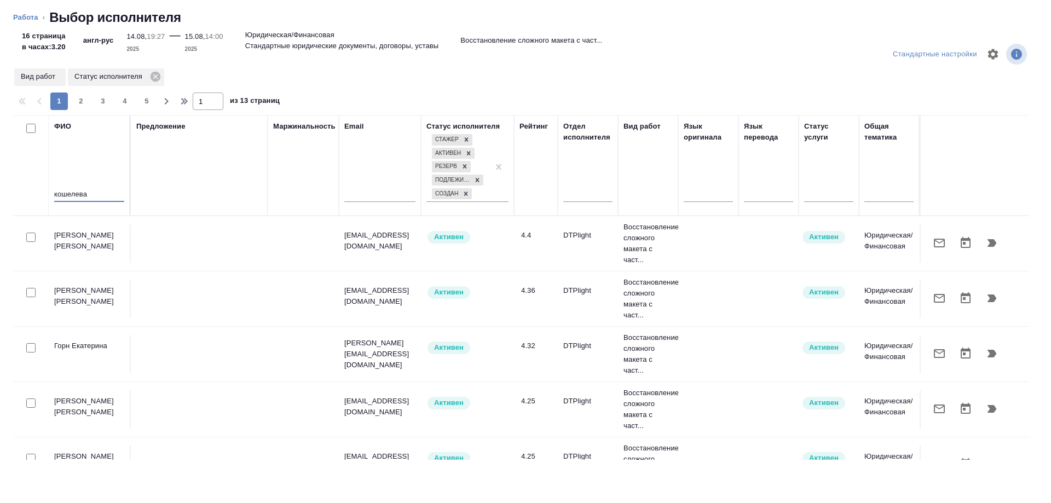
type input "кошелева"
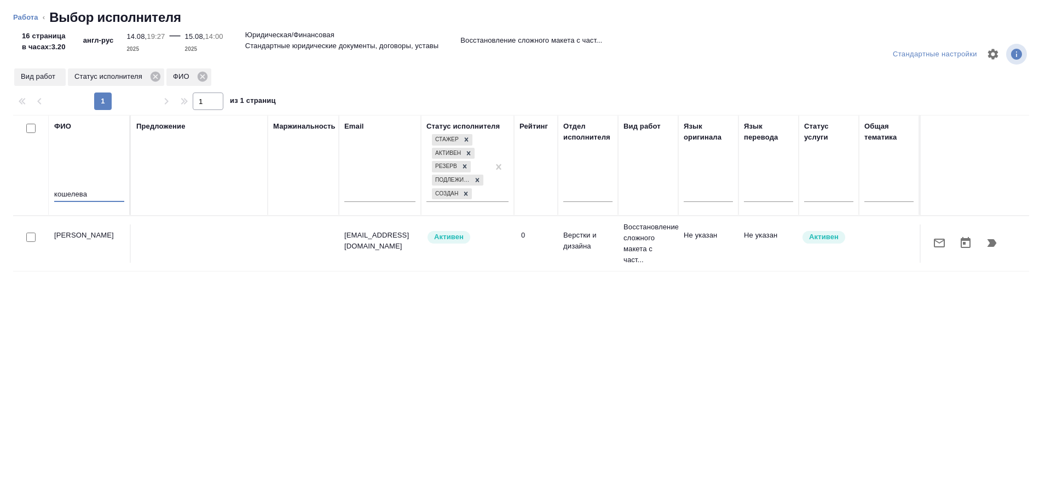
click at [988, 238] on icon "button" at bounding box center [991, 242] width 13 height 13
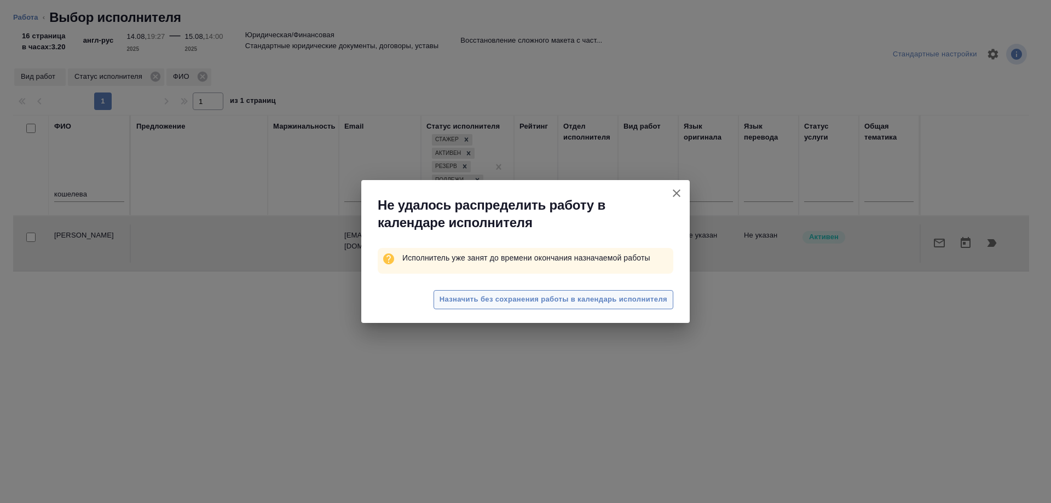
click at [547, 298] on span "Назначить без сохранения работы в календарь исполнителя" at bounding box center [553, 299] width 228 height 13
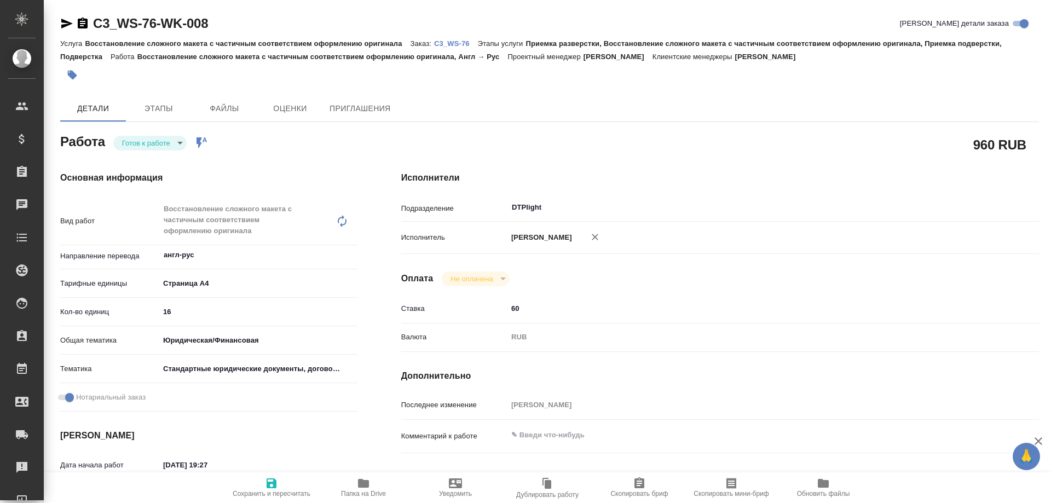
type textarea "x"
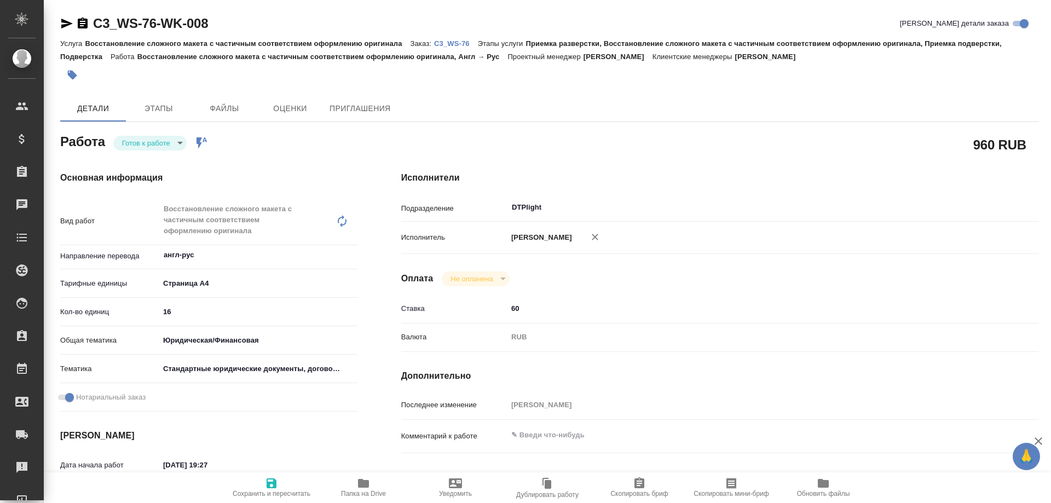
type textarea "x"
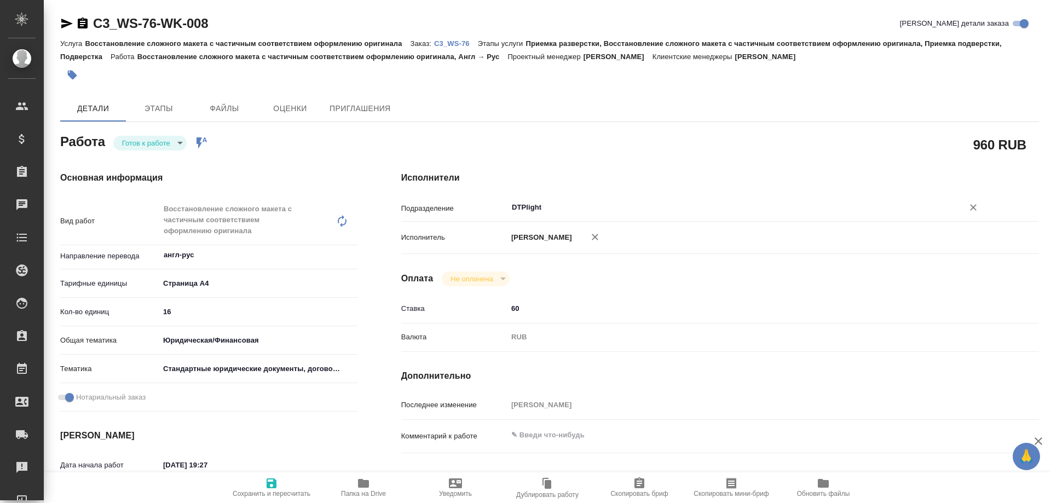
type textarea "x"
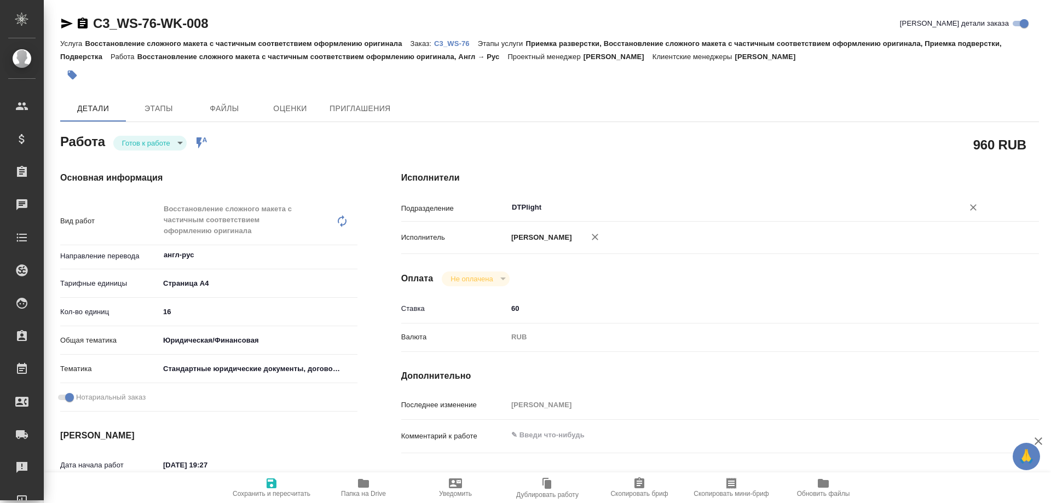
type textarea "x"
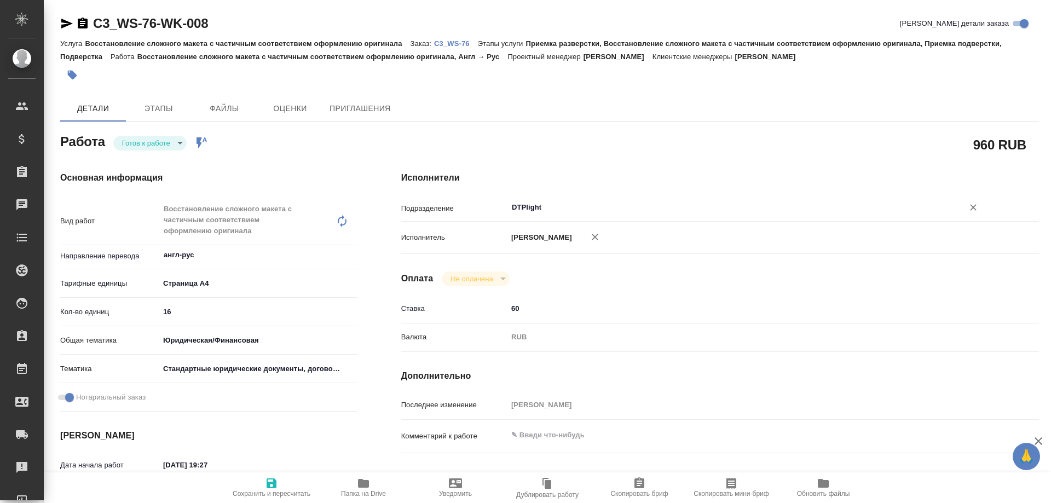
click at [551, 207] on input "DTPlight" at bounding box center [728, 207] width 435 height 13
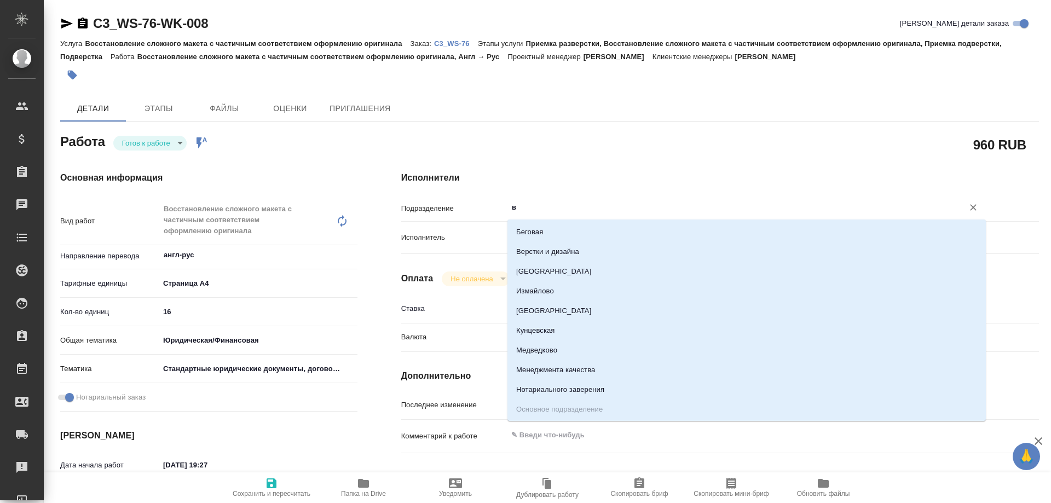
type input "ве"
type textarea "x"
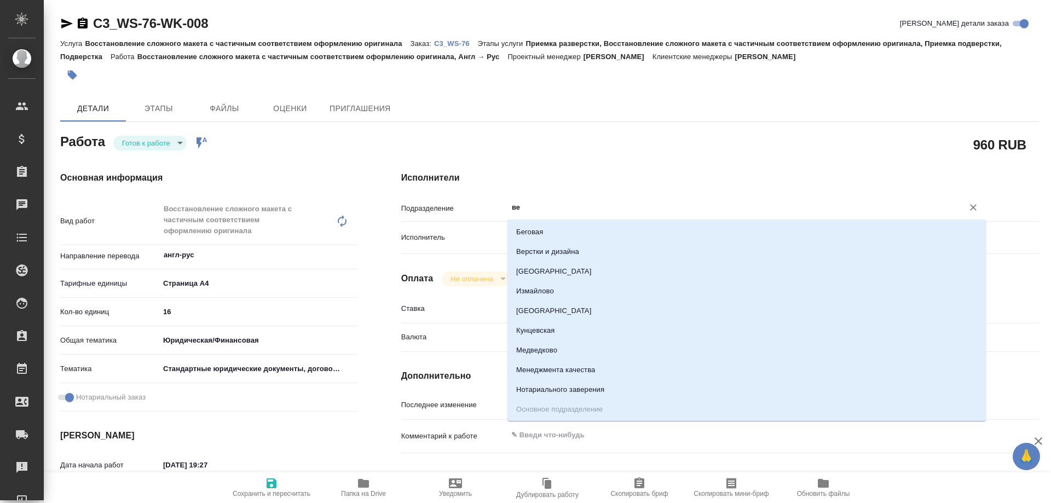
type textarea "x"
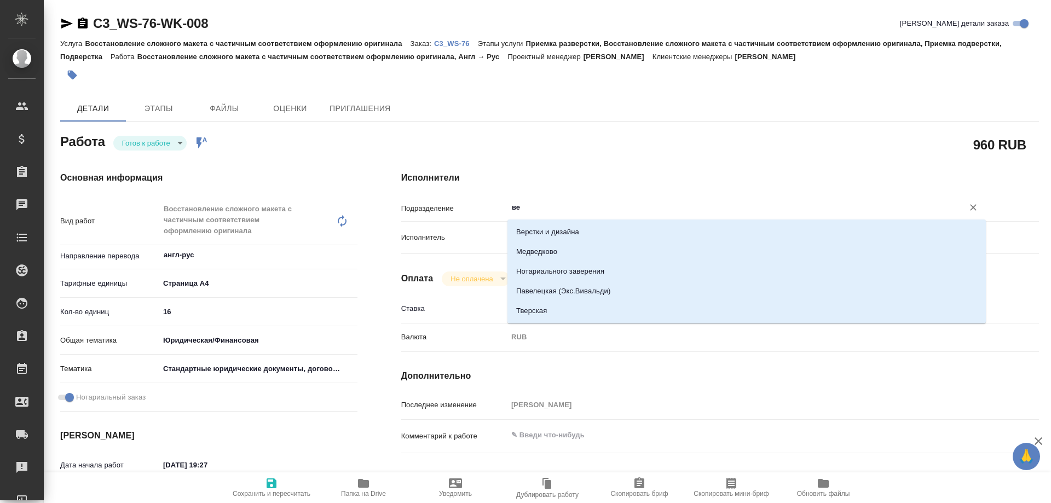
type input "вер"
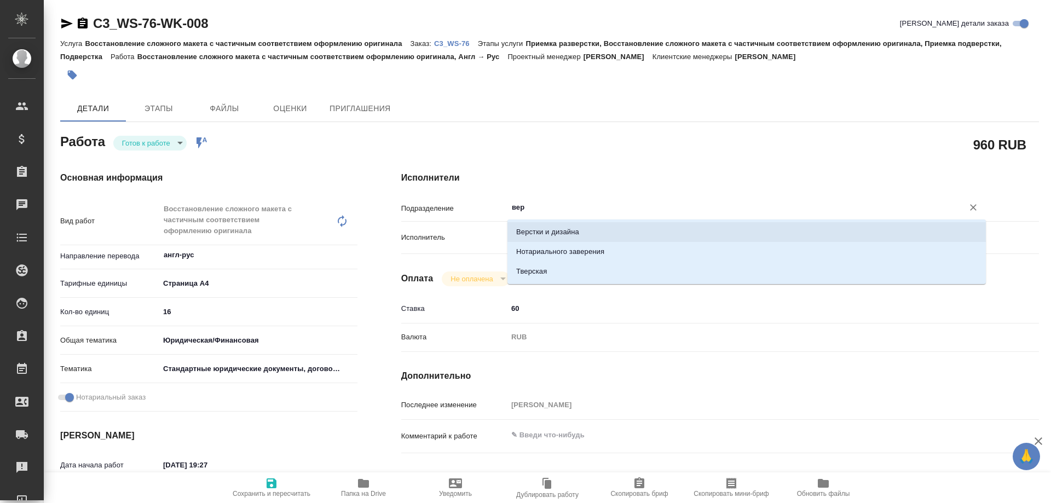
drag, startPoint x: 539, startPoint y: 226, endPoint x: 536, endPoint y: 231, distance: 5.9
click at [539, 227] on li "Верстки и дизайна" at bounding box center [746, 232] width 478 height 20
type textarea "x"
type input "Верстки и дизайна"
type textarea "x"
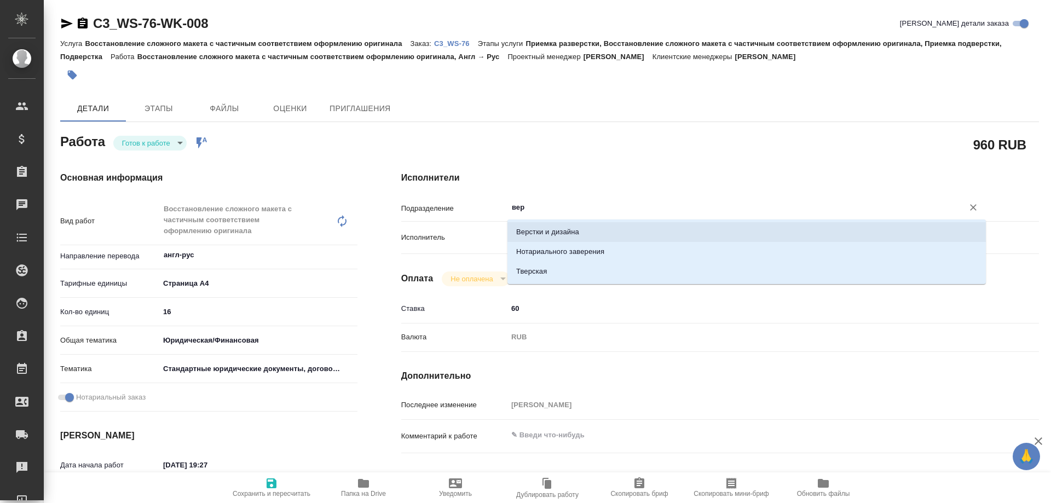
type textarea "x"
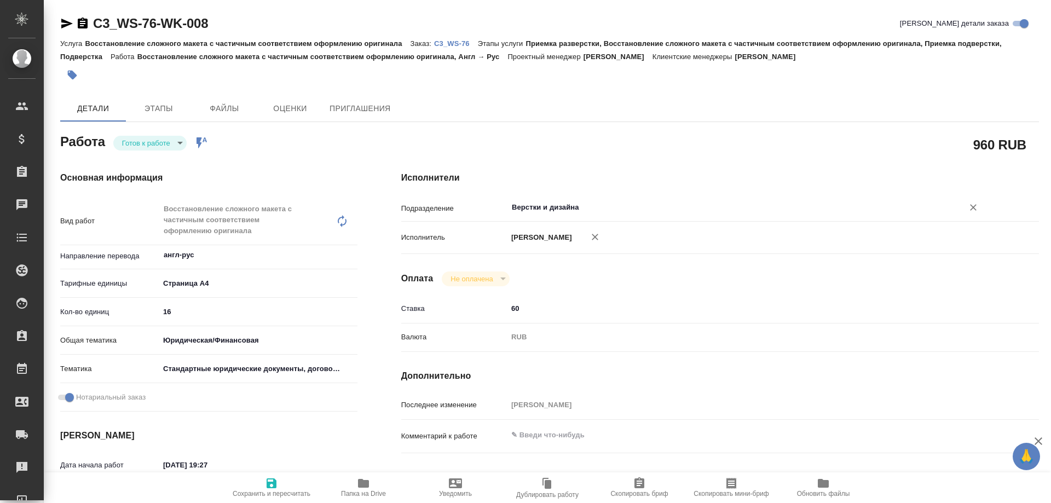
type textarea "x"
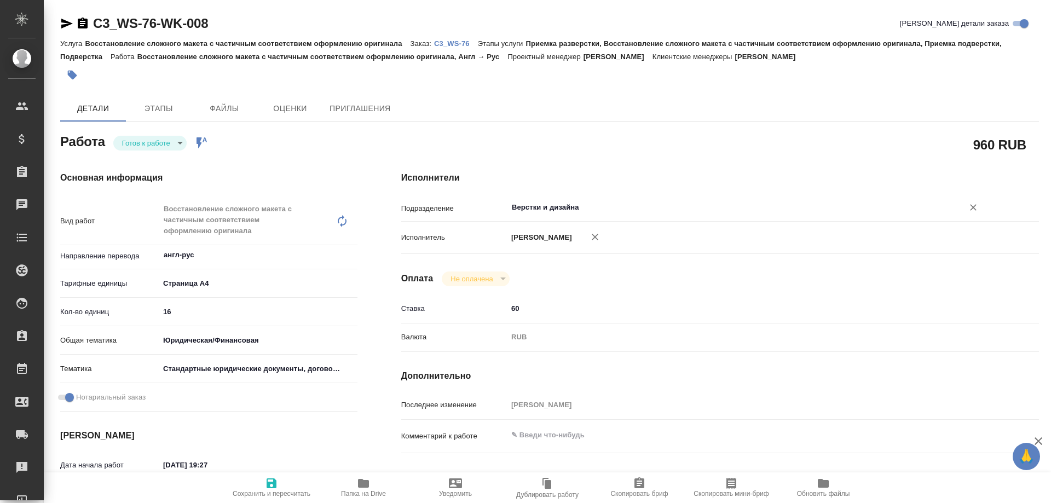
type input "Верстки и дизайна"
drag, startPoint x: 523, startPoint y: 326, endPoint x: 500, endPoint y: 316, distance: 25.0
click at [502, 317] on div "Ставка 60" at bounding box center [720, 308] width 638 height 19
type textarea "x"
type input "3"
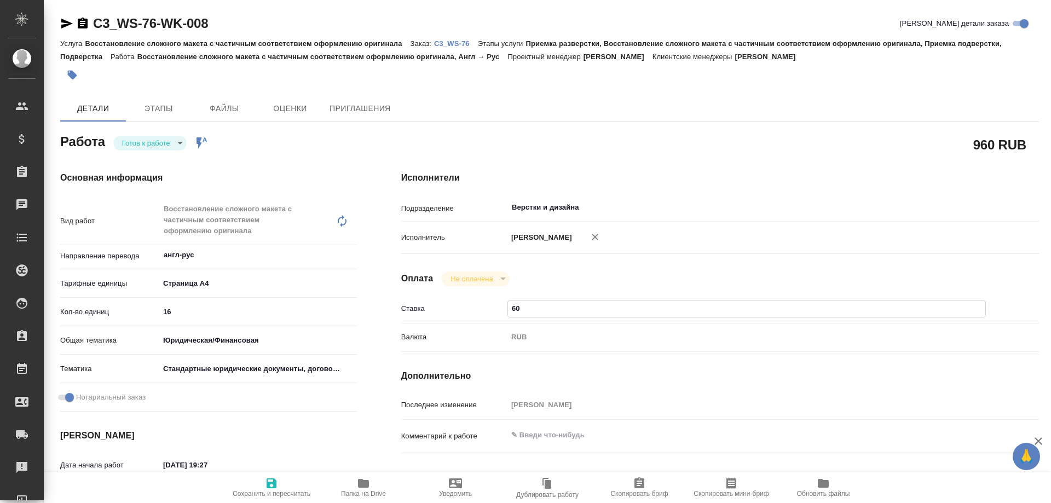
type textarea "x"
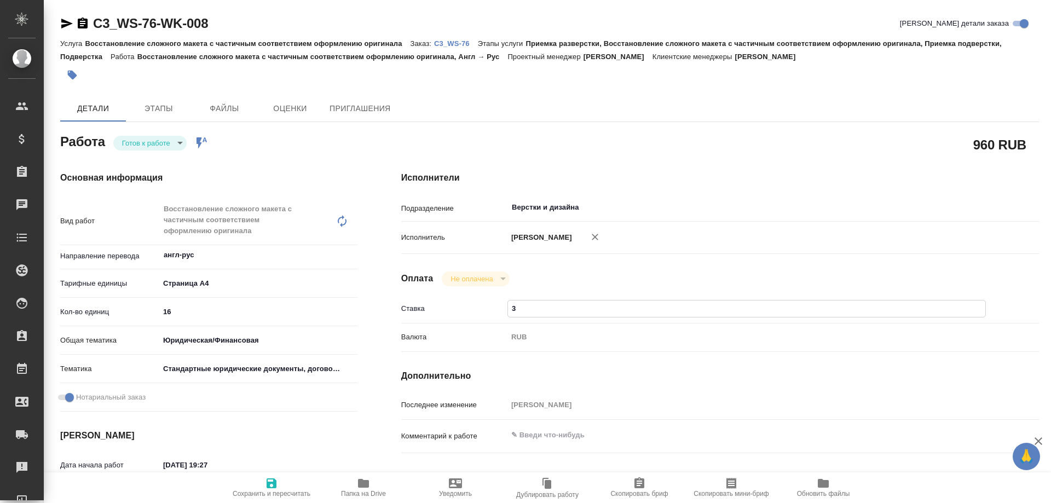
type input "30"
type textarea "x"
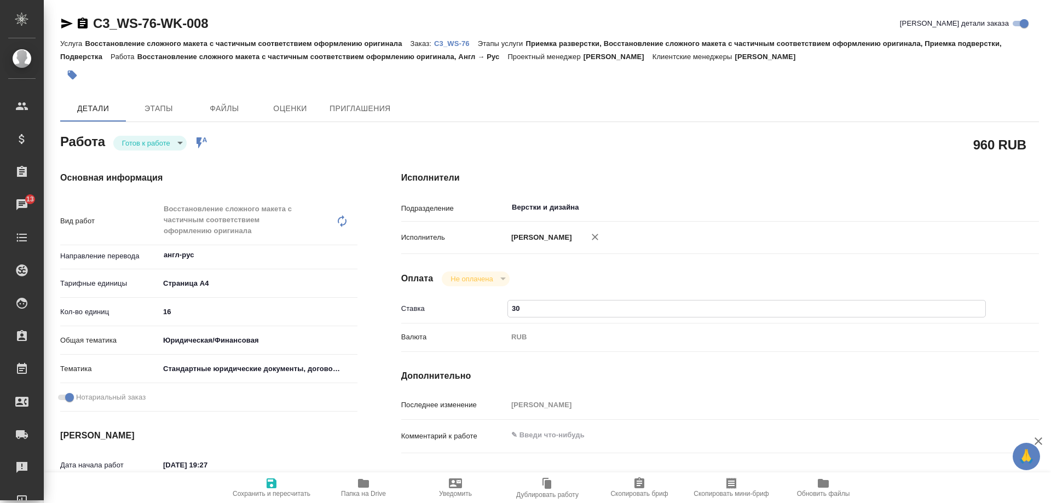
type input "30"
click at [257, 491] on span "Сохранить и пересчитать" at bounding box center [272, 494] width 78 height 8
type textarea "x"
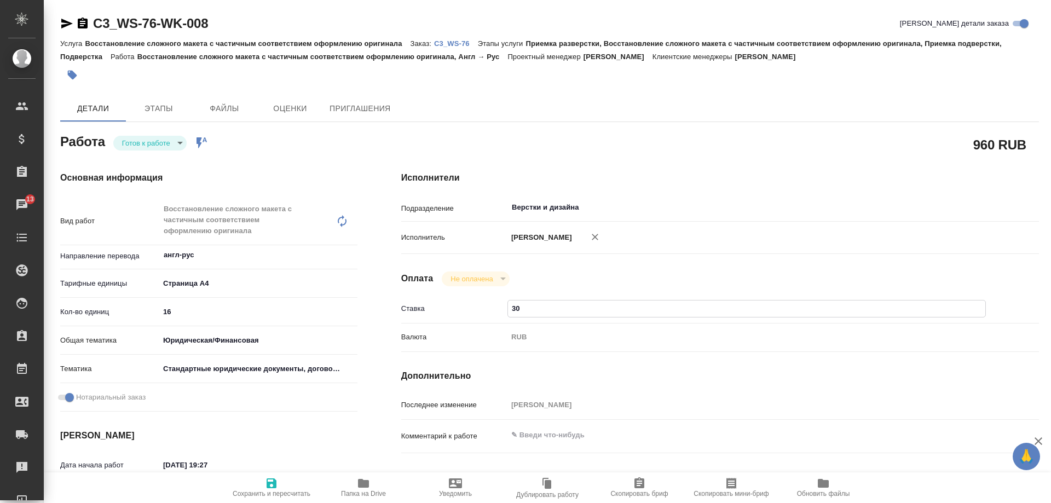
type textarea "x"
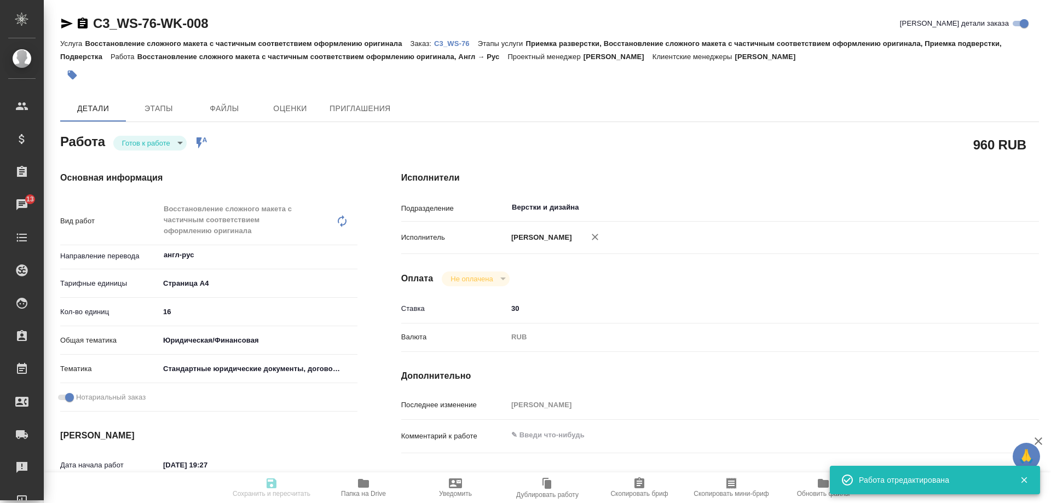
type textarea "x"
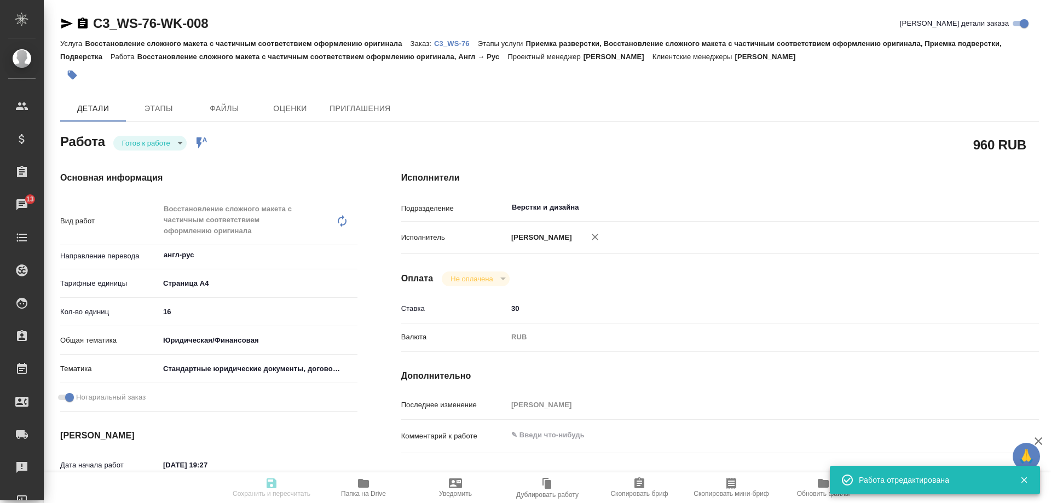
type textarea "x"
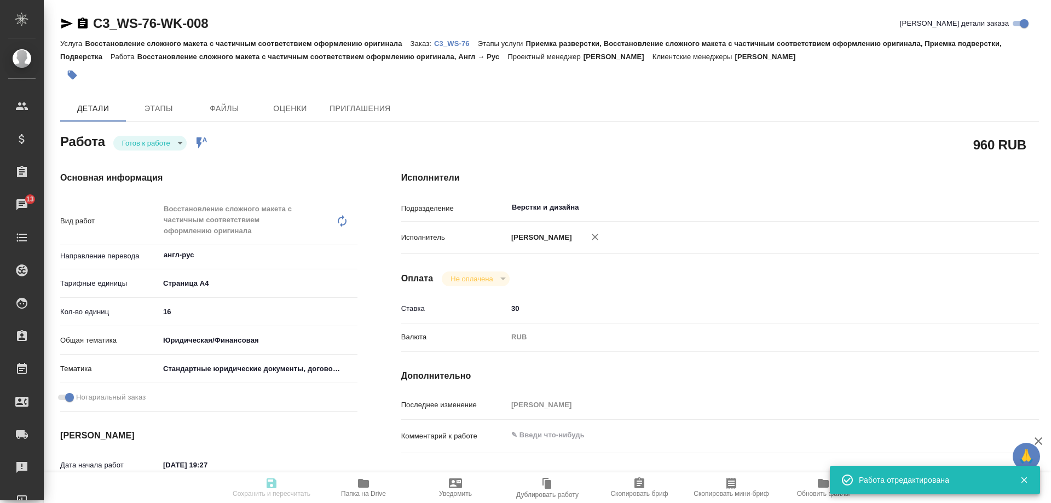
type input "readyForWork"
type textarea "Восстановление сложного макета с частичным соответствием оформлению оригинала"
type textarea "x"
type input "англ-рус"
type input "5f036ec4e16dec2d6b59c8ff"
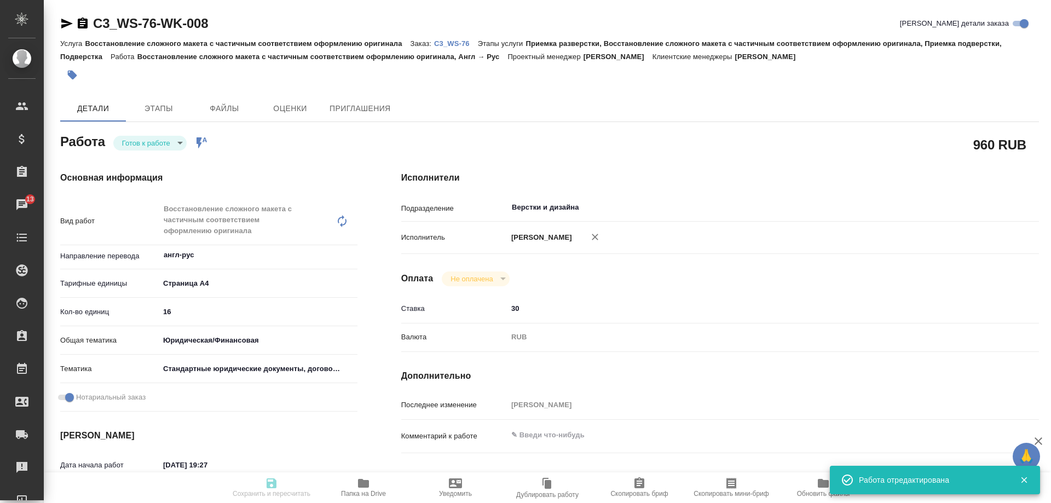
type input "16"
type input "yr-fn"
type input "5f647205b73bc97568ca66bf"
checkbox input "true"
type input "14.08.2025 19:27"
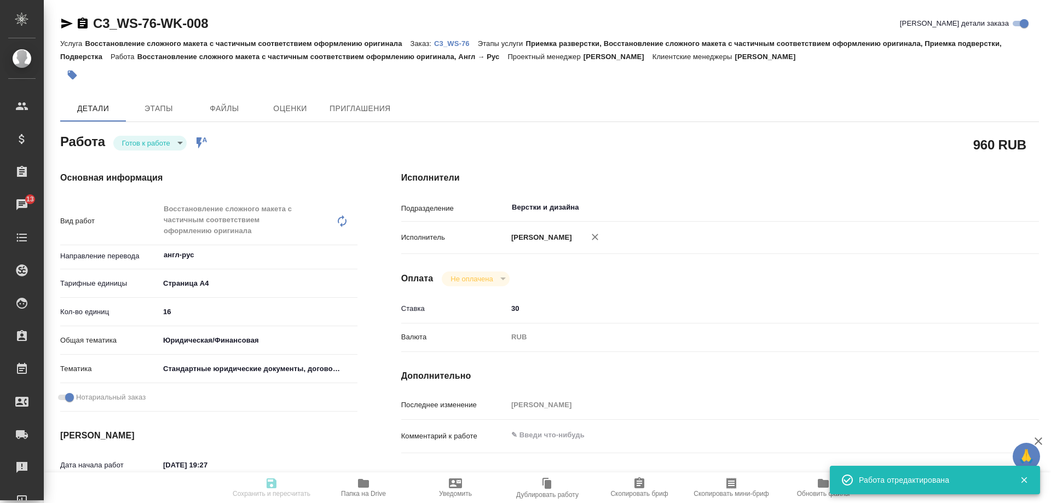
type input "15.08.2025 14:00"
type input "[DATE] 14:00"
type input "Верстки и дизайна"
type input "notPayed"
type input "30"
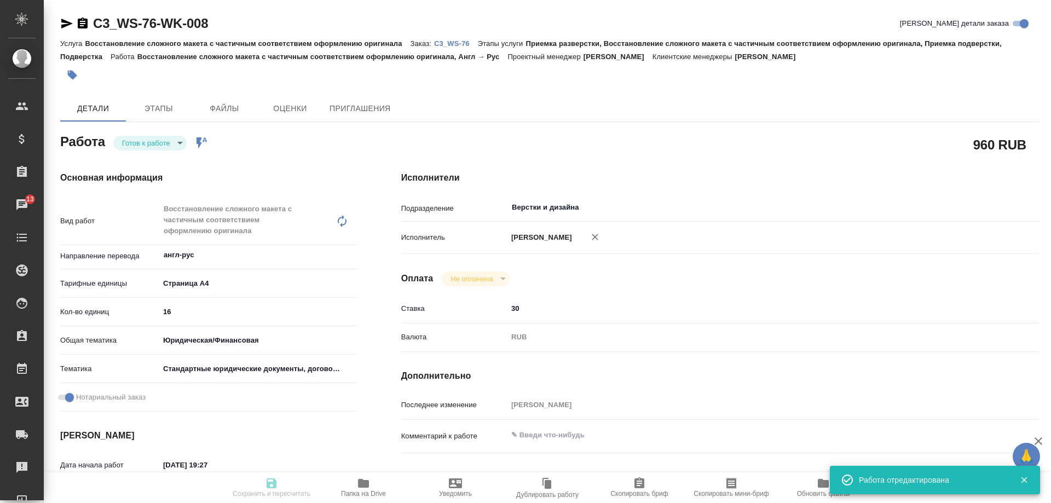
type input "RUB"
type input "[PERSON_NAME]"
type textarea "x"
type textarea "/Clients/Вайт Спедишн_White Spedition_Давыденко Оксана/Orders/C3_WS-76/DTP/C3_W…"
type textarea "x"
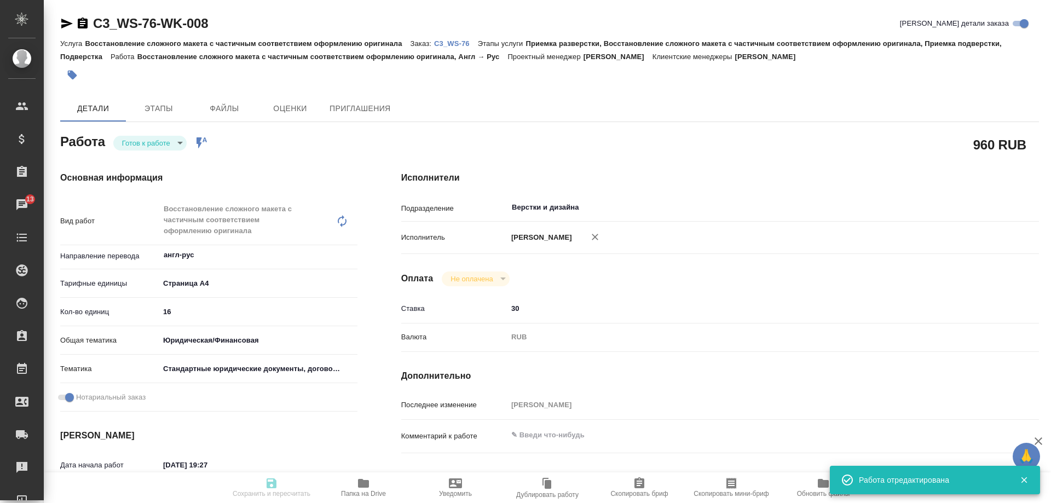
type input "C3_WS-76"
type input "Восстановление сложного макета с частичным соответствием оформлению оригинала"
type input "Приемка разверстки, Восстановление сложного макета с частичным соответствием оф…"
type input "[PERSON_NAME]"
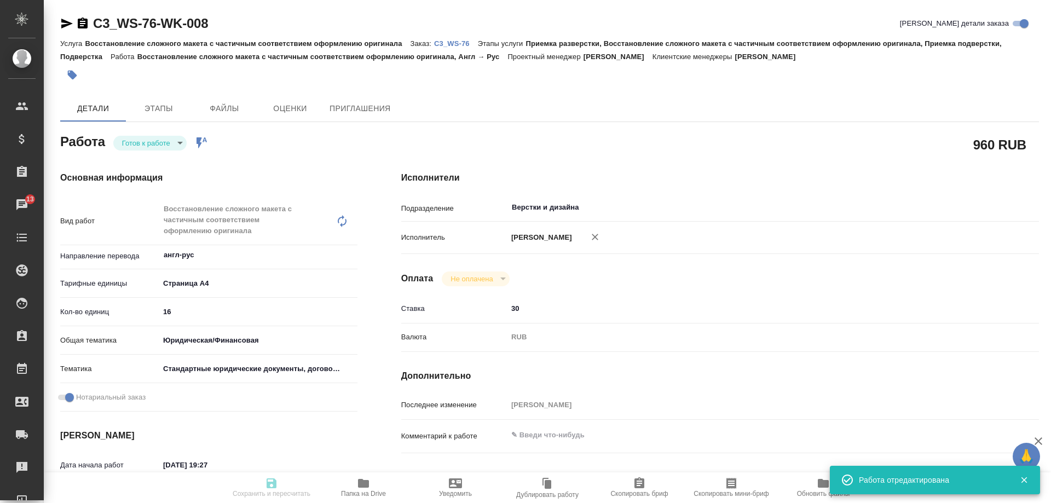
type input "/Clients/Вайт Спедишн_White Spedition_Давыденко Оксана/Orders/C3_WS-76"
type textarea "x"
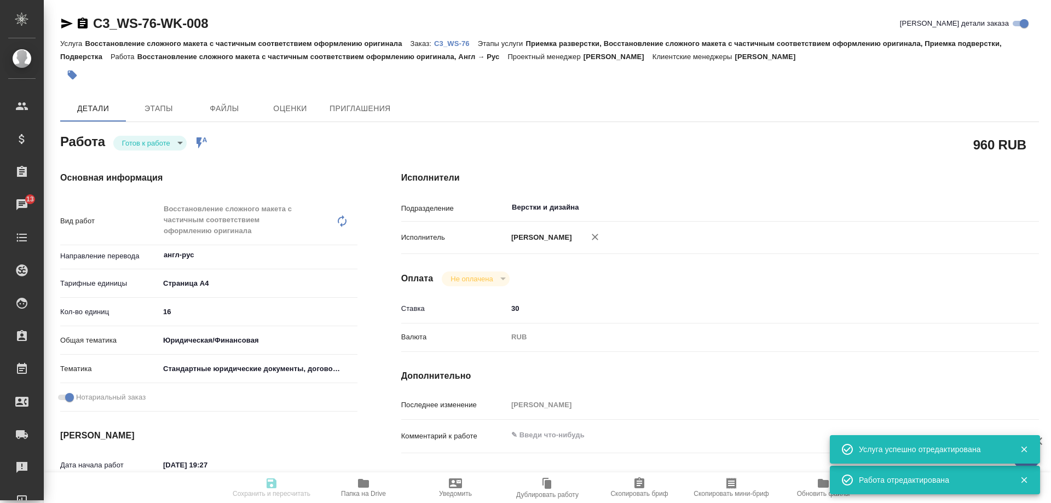
type textarea "x"
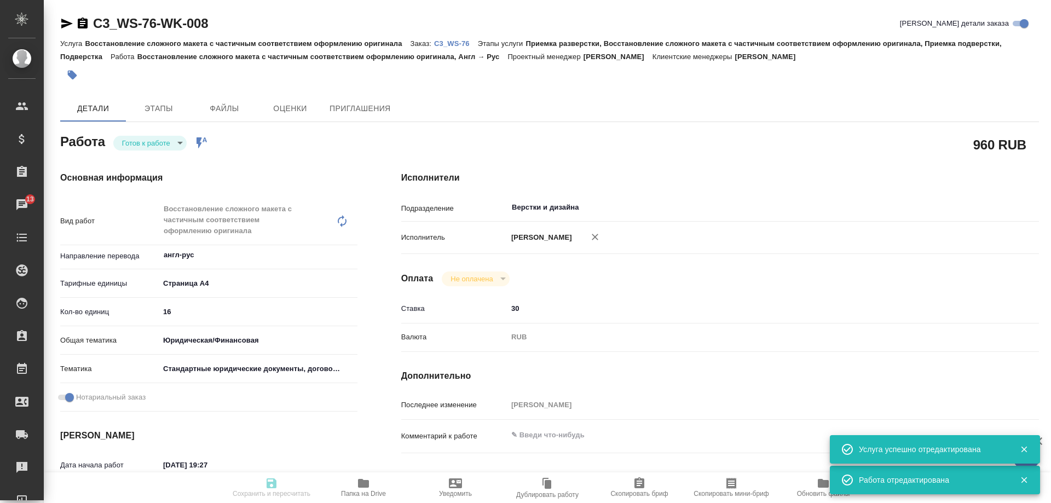
type textarea "x"
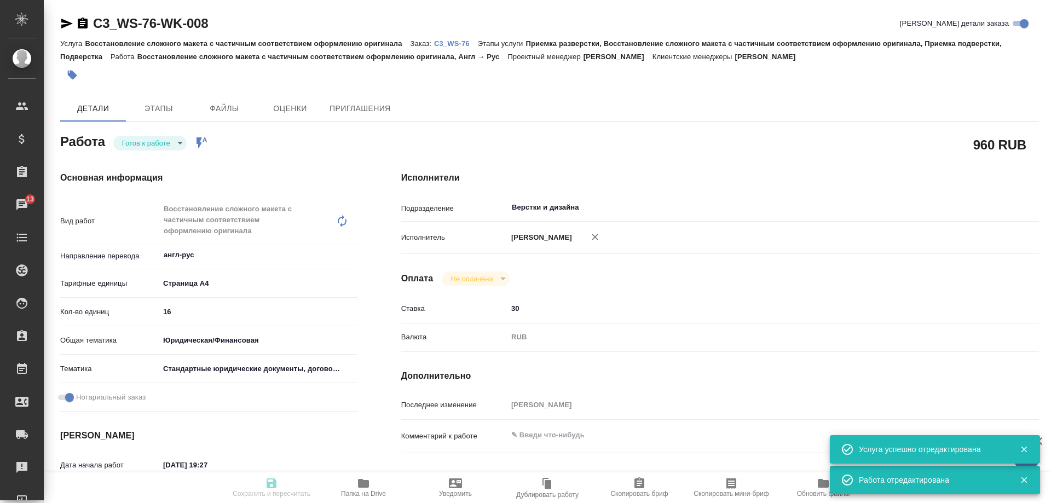
type textarea "x"
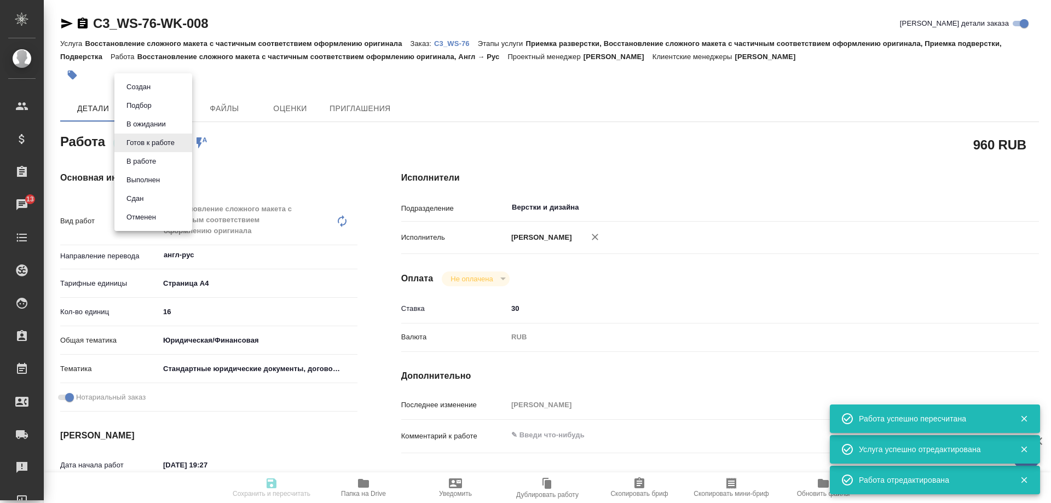
click at [154, 143] on body "🙏 .cls-1 fill:#fff; AWATERA Arsenyeva Vera Клиенты Спецификации Заказы 13 Чаты …" at bounding box center [525, 251] width 1051 height 503
type input "readyForWork"
type textarea "Восстановление сложного макета с частичным соответствием оформлению оригинала"
type textarea "x"
type input "англ-рус"
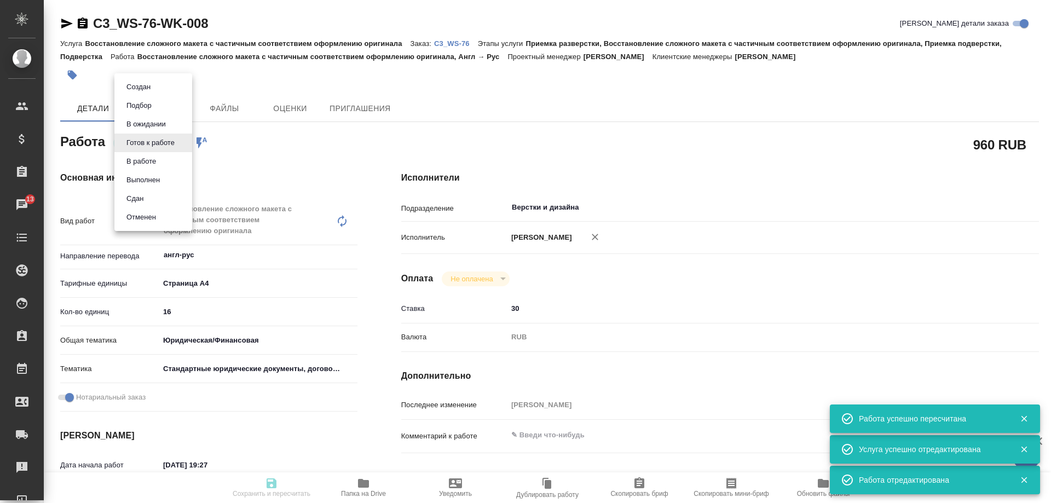
type input "5f036ec4e16dec2d6b59c8ff"
type input "16"
type input "yr-fn"
type input "5f647205b73bc97568ca66bf"
checkbox input "true"
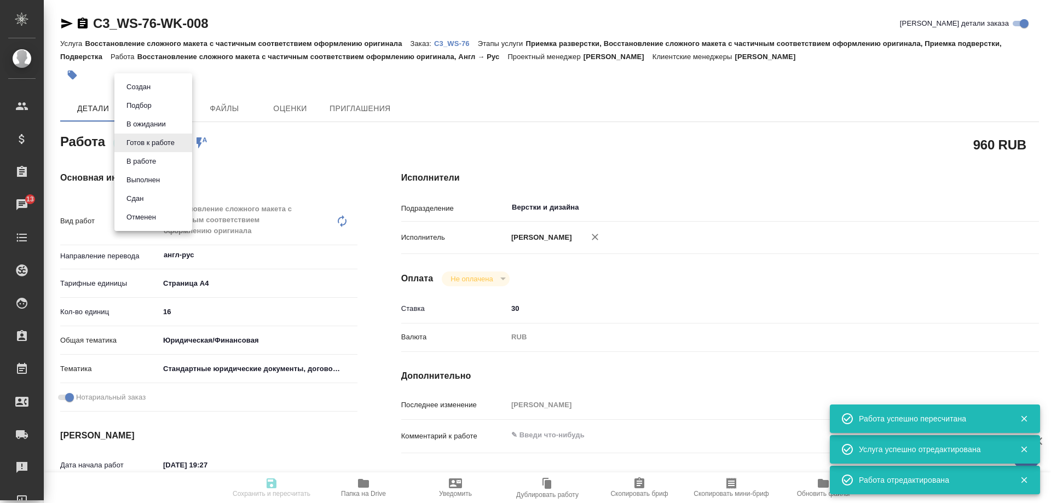
type input "14.08.2025 19:27"
type input "15.08.2025 14:00"
type input "[DATE] 14:00"
type input "Верстки и дизайна"
type input "notPayed"
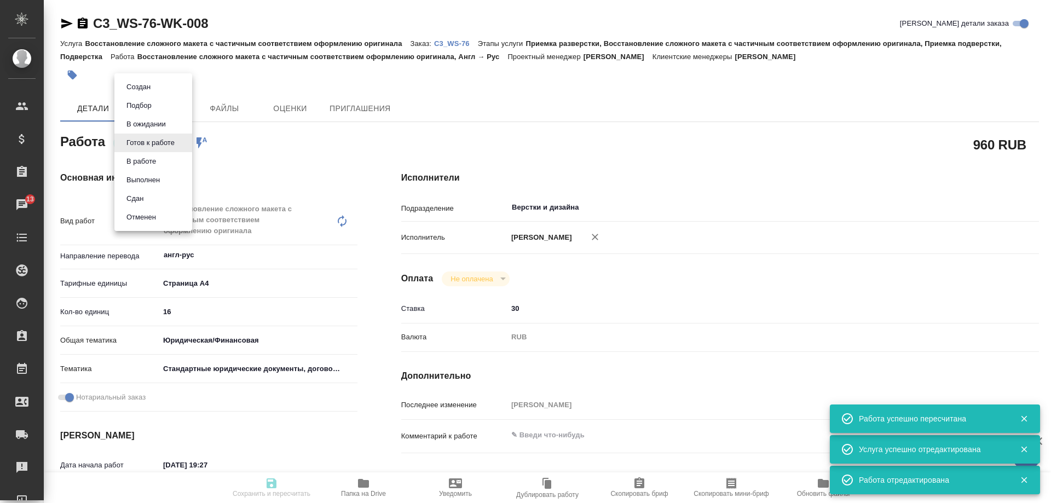
type input "30"
type input "RUB"
type input "[PERSON_NAME]"
type textarea "x"
type textarea "/Clients/Вайт Спедишн_White Spedition_Давыденко Оксана/Orders/C3_WS-76/DTP/C3_W…"
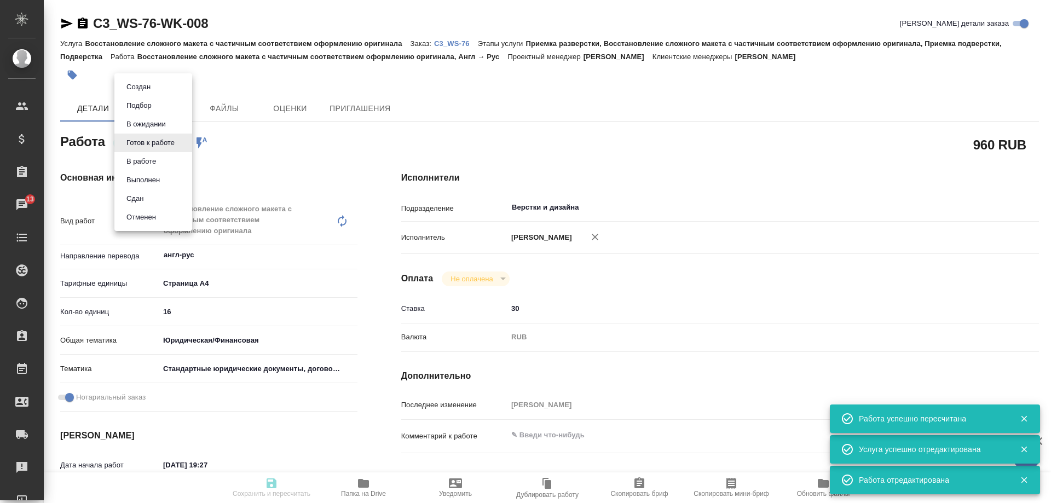
type textarea "x"
type input "C3_WS-76"
type input "Восстановление сложного макета с частичным соответствием оформлению оригинала"
type input "Приемка разверстки, Восстановление сложного макета с частичным соответствием оф…"
type input "[PERSON_NAME]"
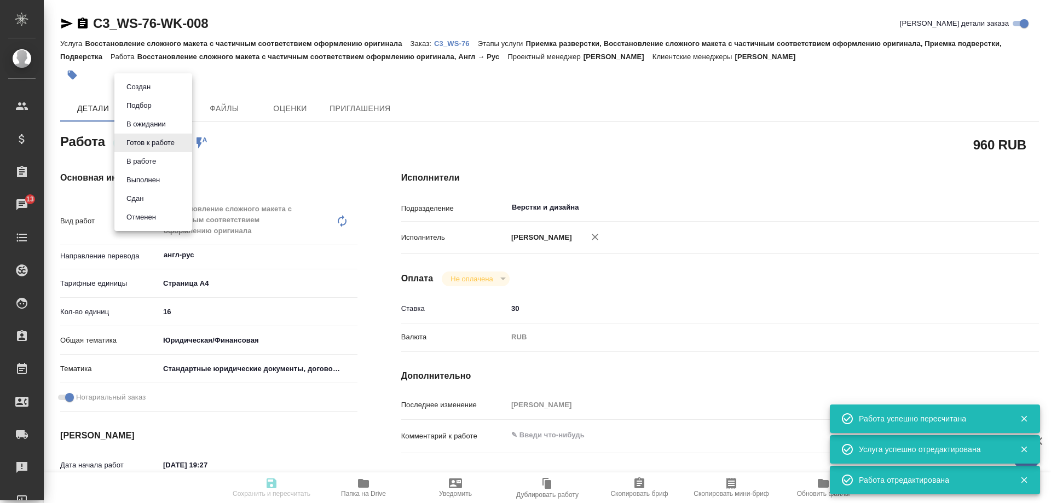
type input "[PERSON_NAME]"
type input "/Clients/Вайт Спедишн_White Spedition_Давыденко Оксана/Orders/C3_WS-76"
type textarea "x"
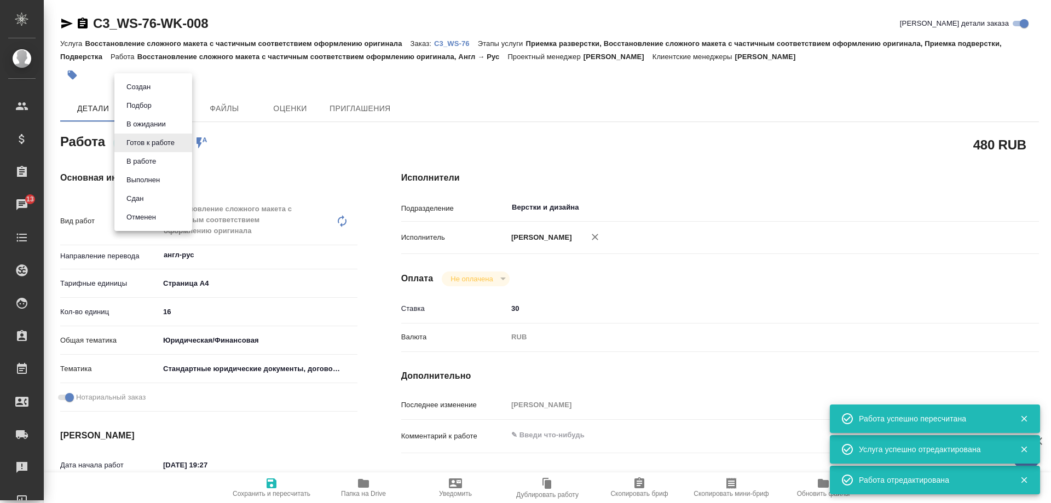
type textarea "x"
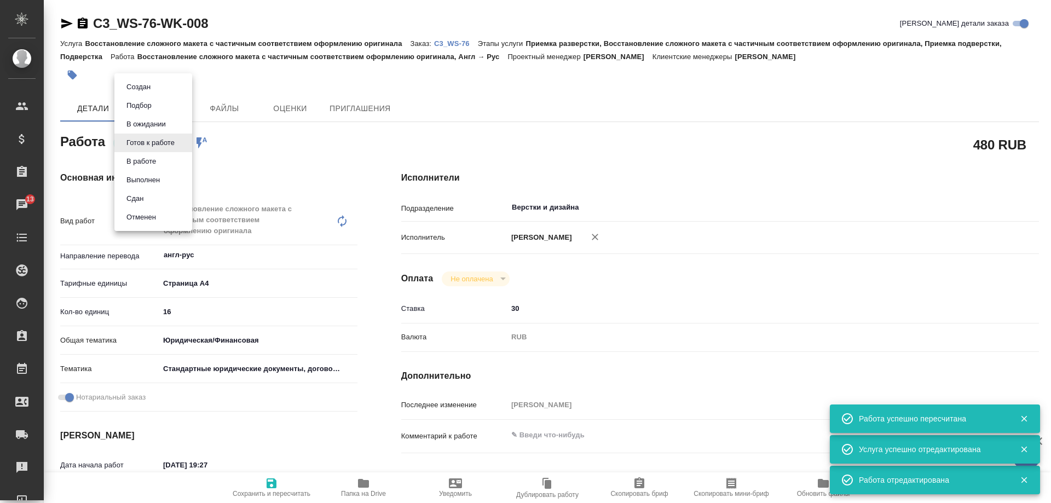
type textarea "x"
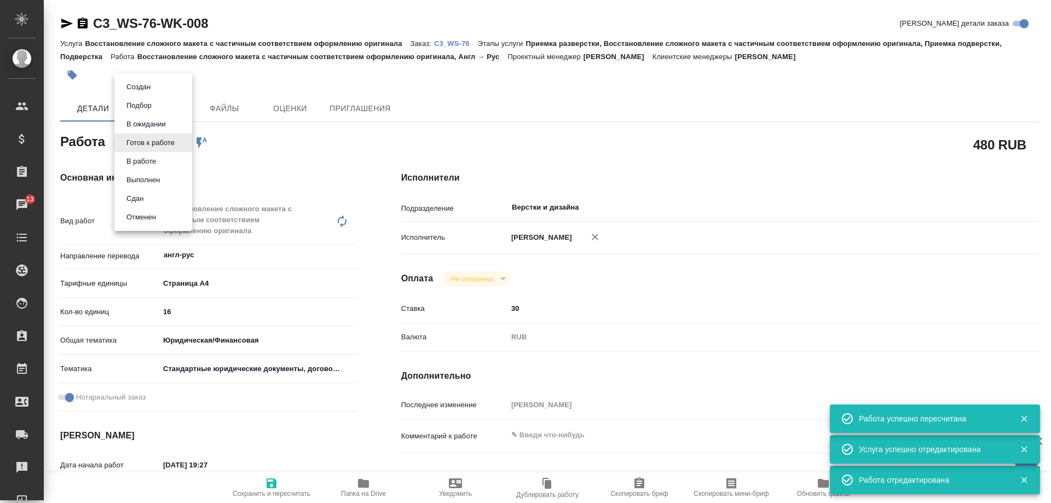
type textarea "x"
click at [148, 161] on button "В работе" at bounding box center [141, 161] width 36 height 12
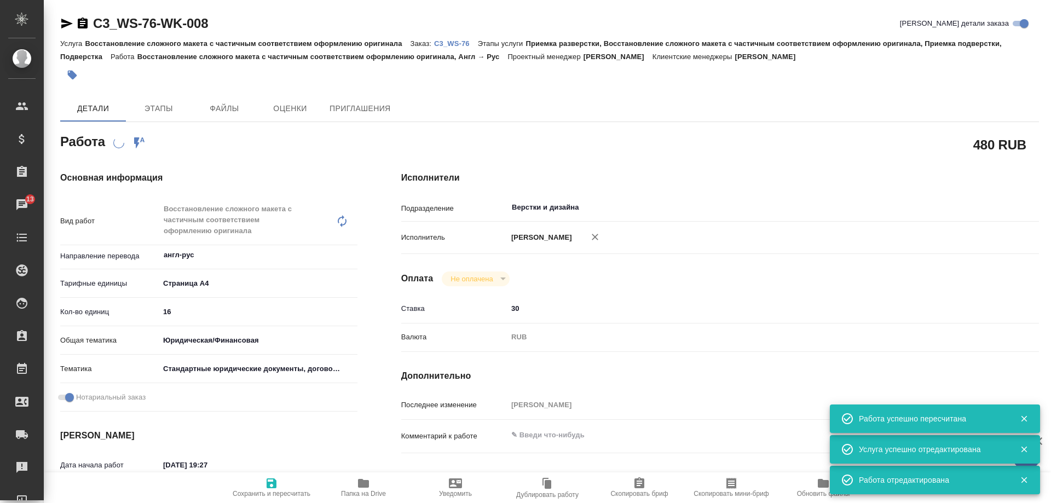
type textarea "x"
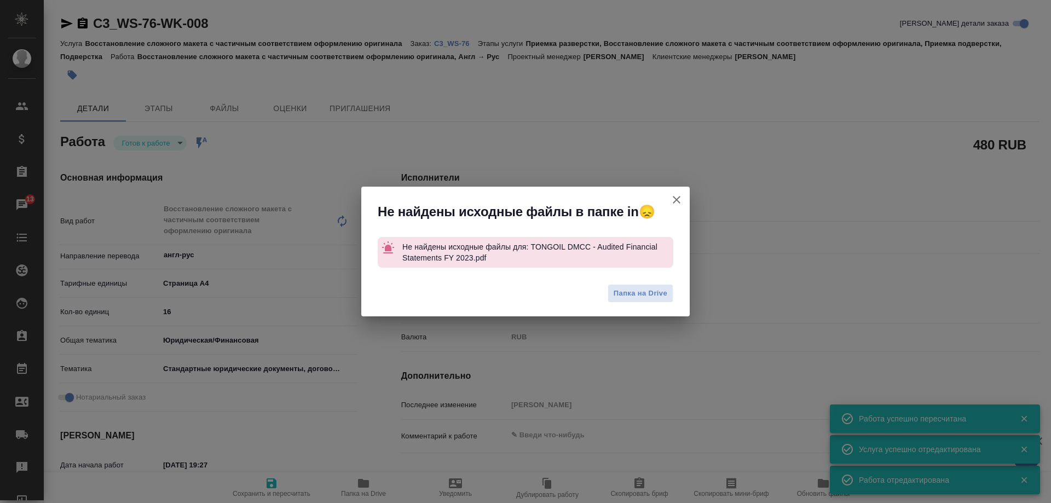
type textarea "x"
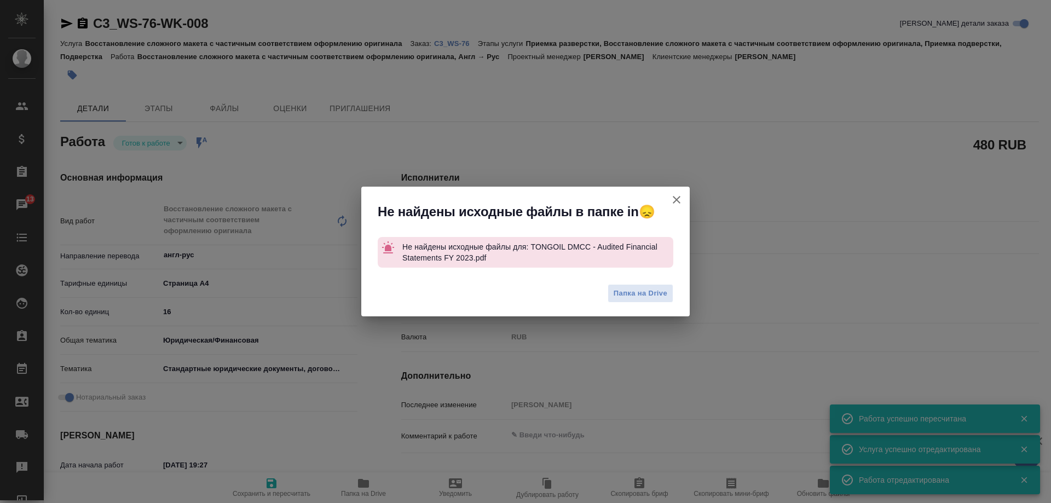
type textarea "x"
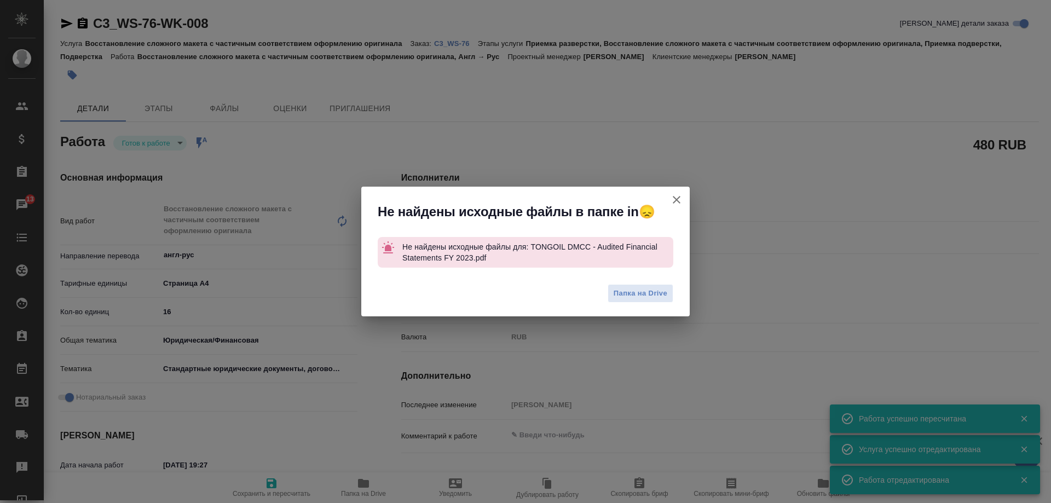
type textarea "x"
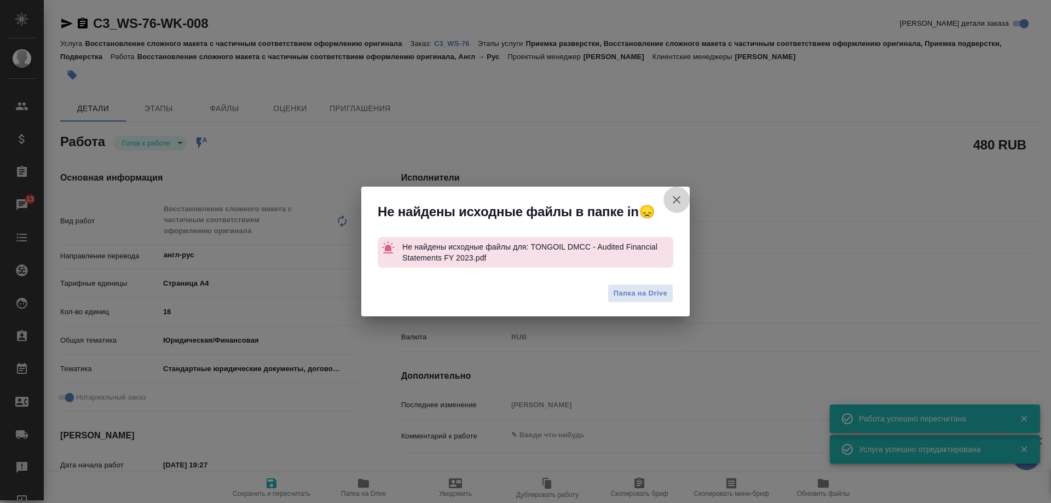
click at [676, 198] on icon "button" at bounding box center [676, 199] width 13 height 13
type textarea "x"
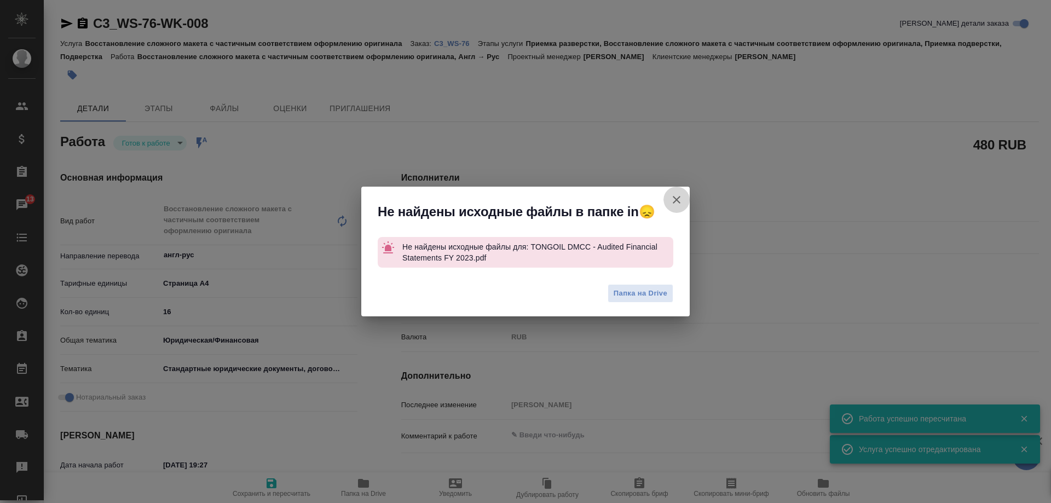
type textarea "x"
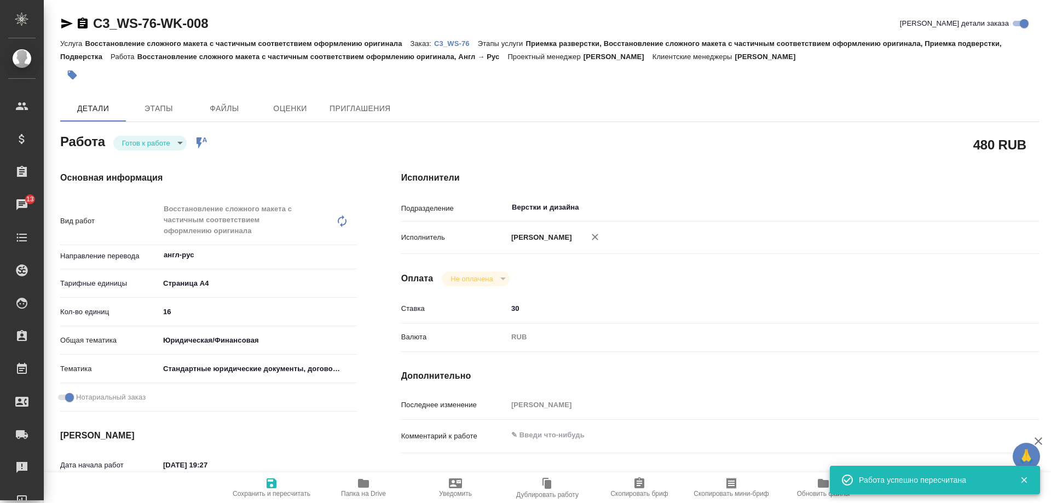
click at [470, 44] on p "C3_WS-76" at bounding box center [456, 43] width 44 height 8
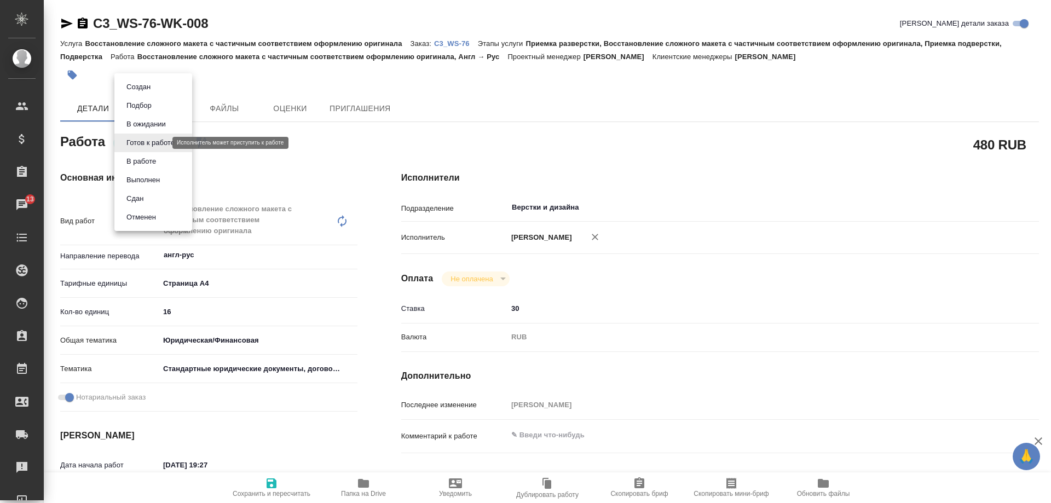
click at [146, 142] on body "🙏 .cls-1 fill:#fff; AWATERA Arsenyeva Vera Клиенты Спецификации Заказы 13 Чаты …" at bounding box center [525, 251] width 1051 height 503
click at [159, 161] on button "В работе" at bounding box center [141, 161] width 36 height 12
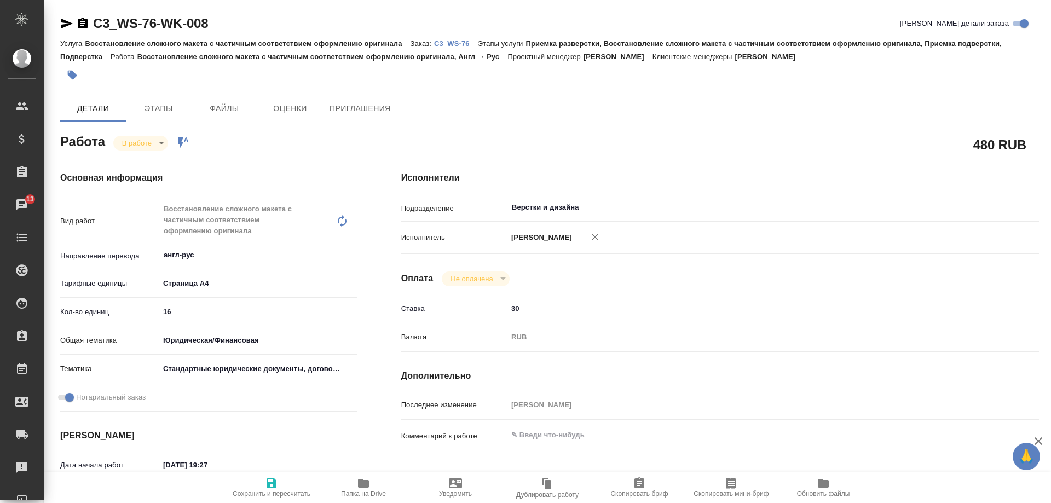
type textarea "x"
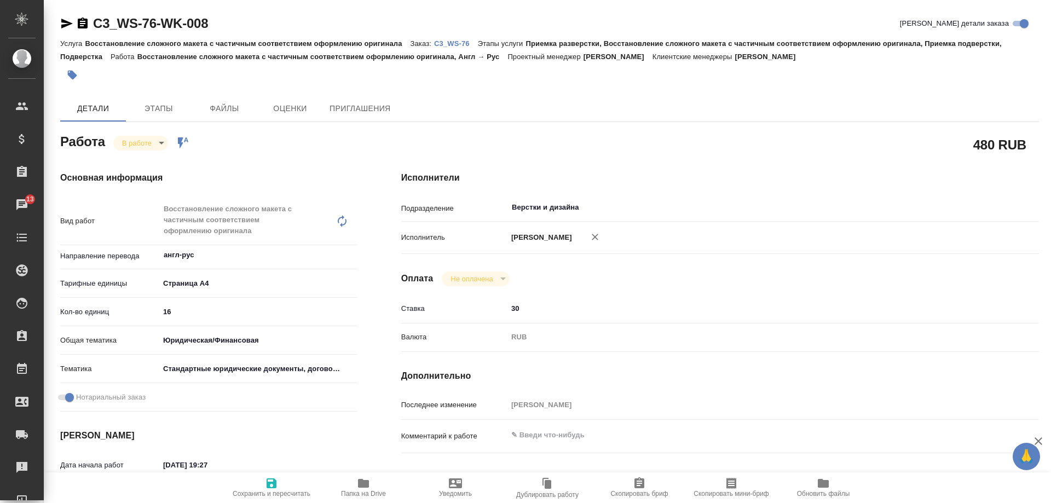
type textarea "x"
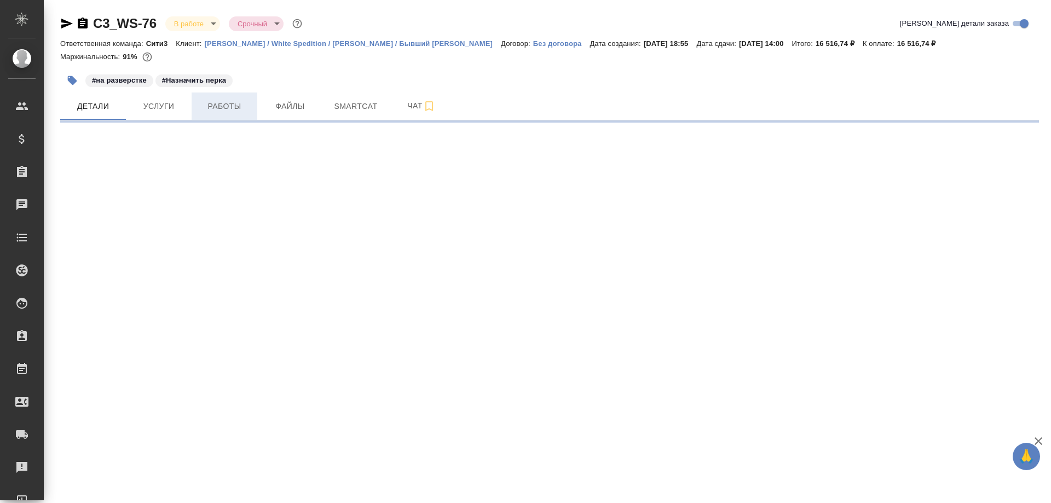
select select "RU"
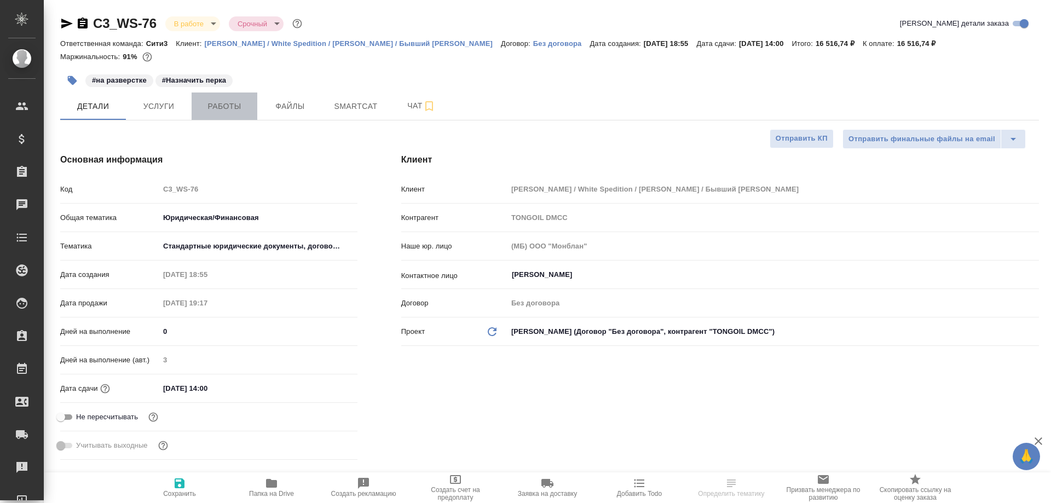
click at [229, 103] on span "Работы" at bounding box center [224, 107] width 53 height 14
type textarea "x"
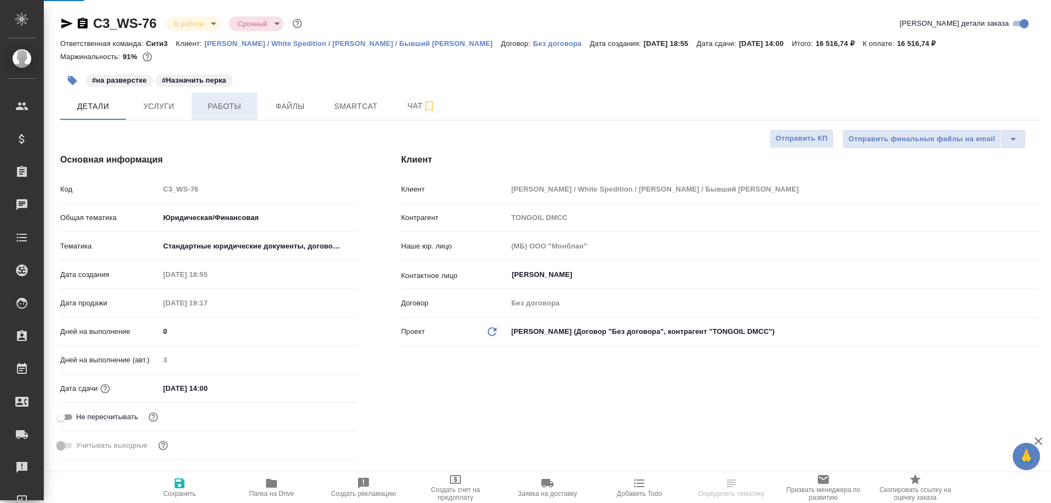
type textarea "x"
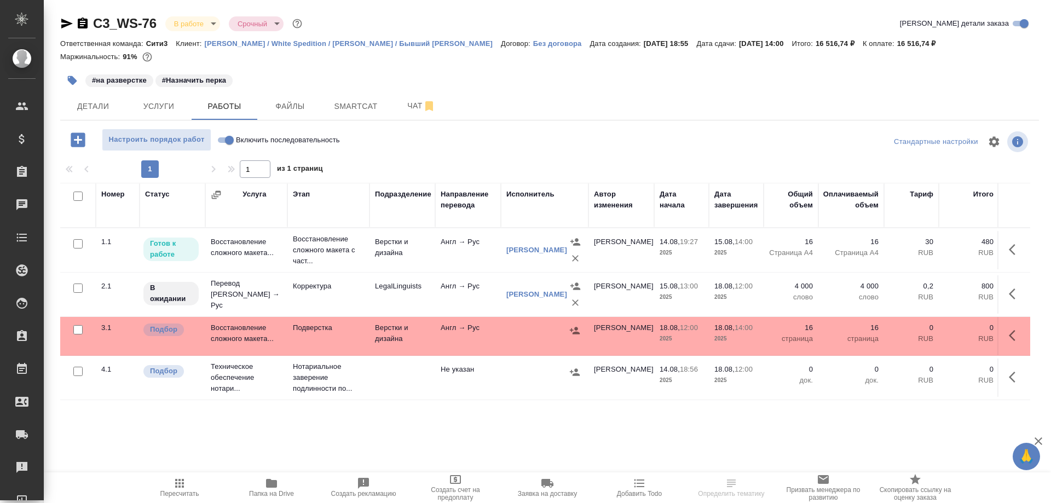
click at [221, 141] on input "Включить последовательность" at bounding box center [229, 140] width 39 height 13
checkbox input "true"
